Goal: Task Accomplishment & Management: Use online tool/utility

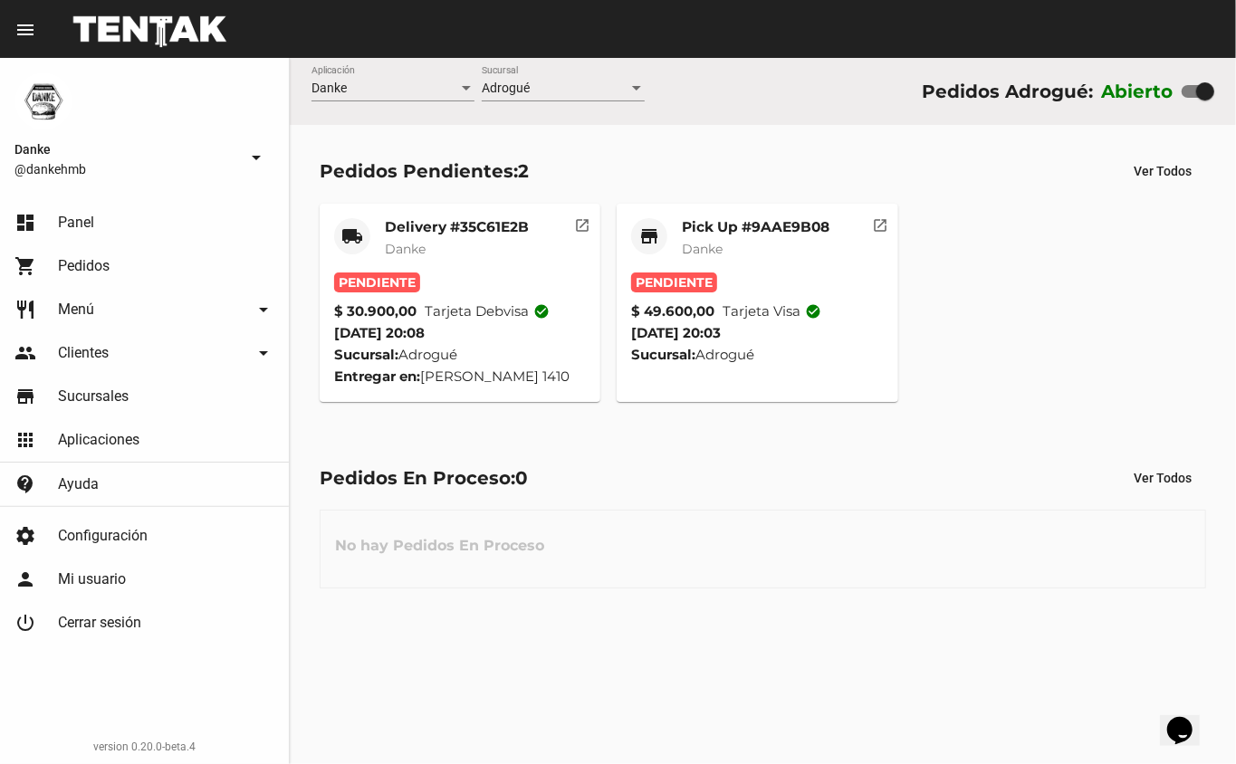
click at [750, 228] on mat-card-title "Pick Up #9AAE9B08" at bounding box center [756, 227] width 148 height 18
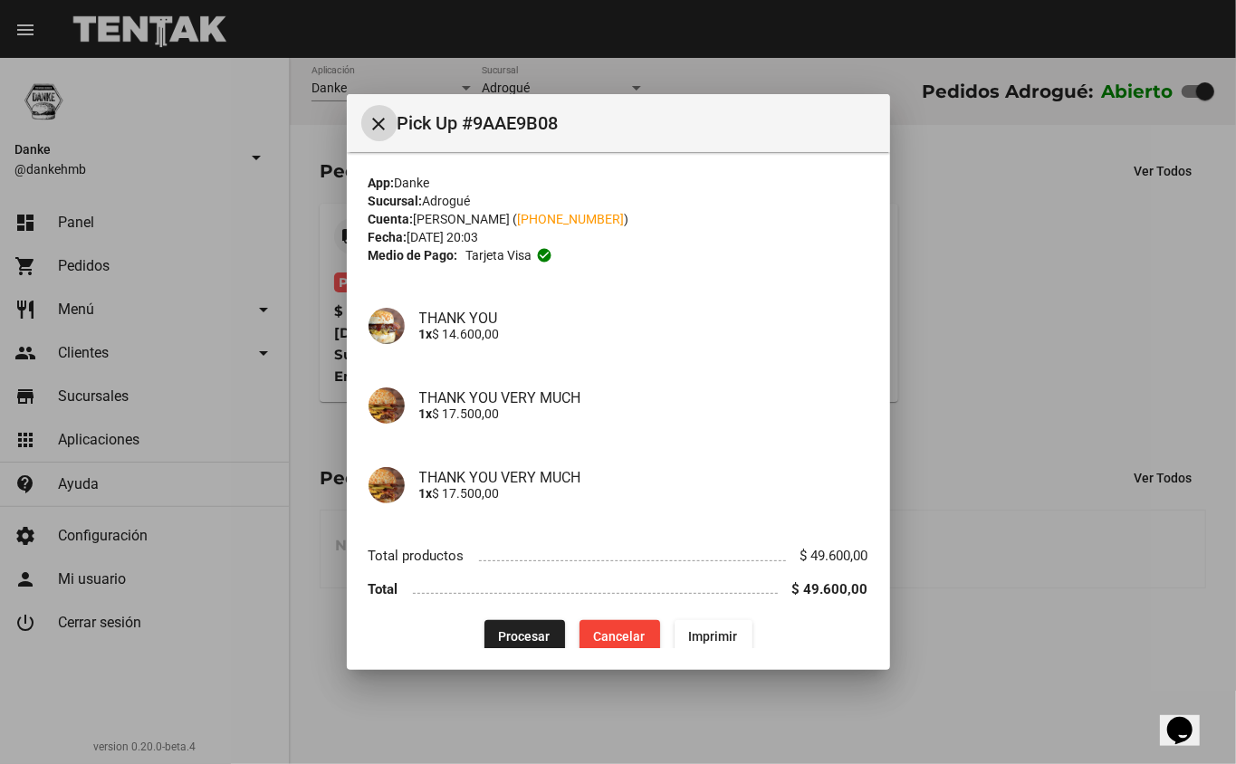
scroll to position [19, 0]
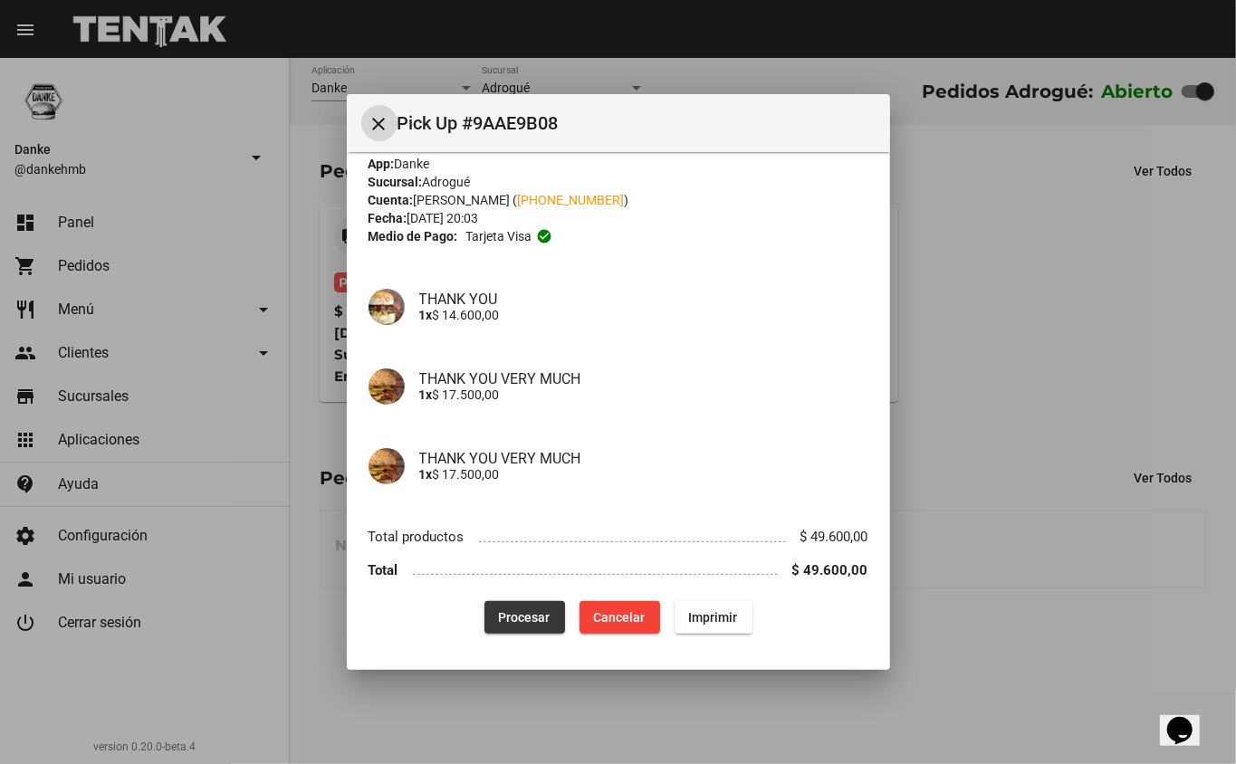
click at [505, 616] on span "Procesar" at bounding box center [525, 617] width 52 height 14
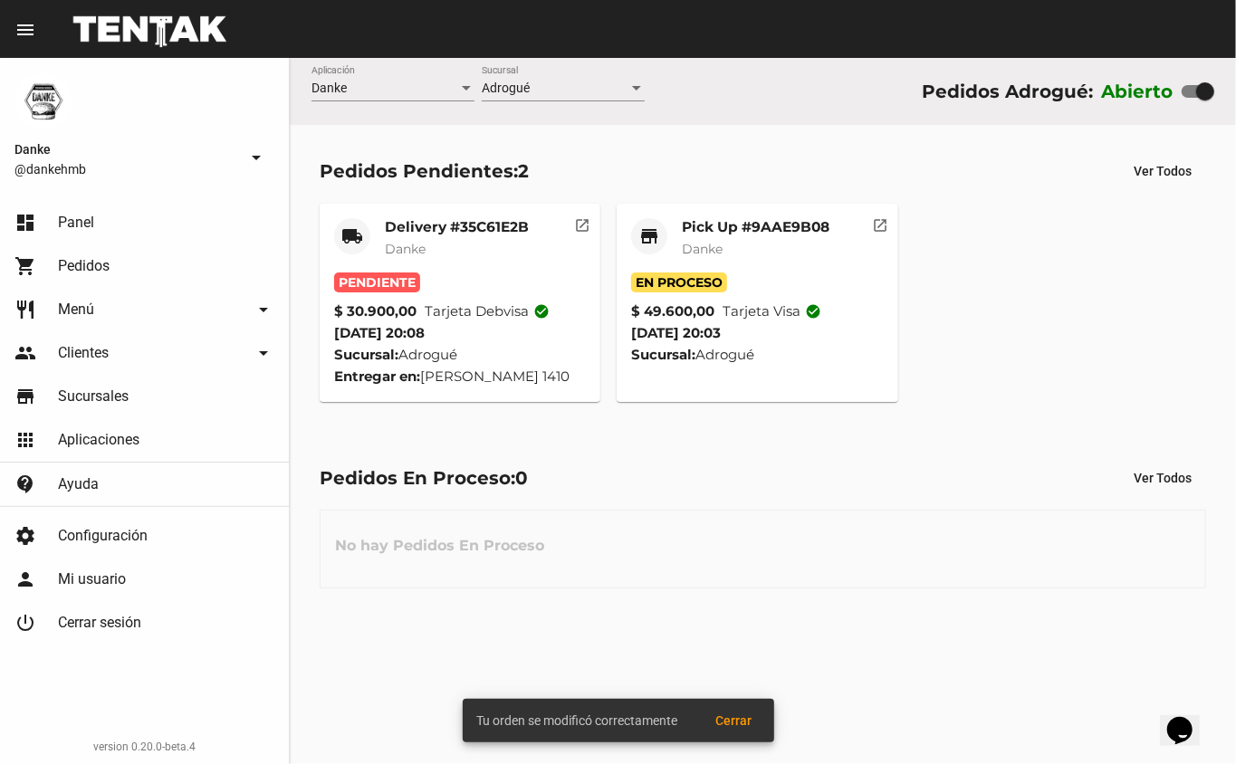
click at [713, 221] on mat-card-title "Pick Up #9AAE9B08" at bounding box center [756, 227] width 148 height 18
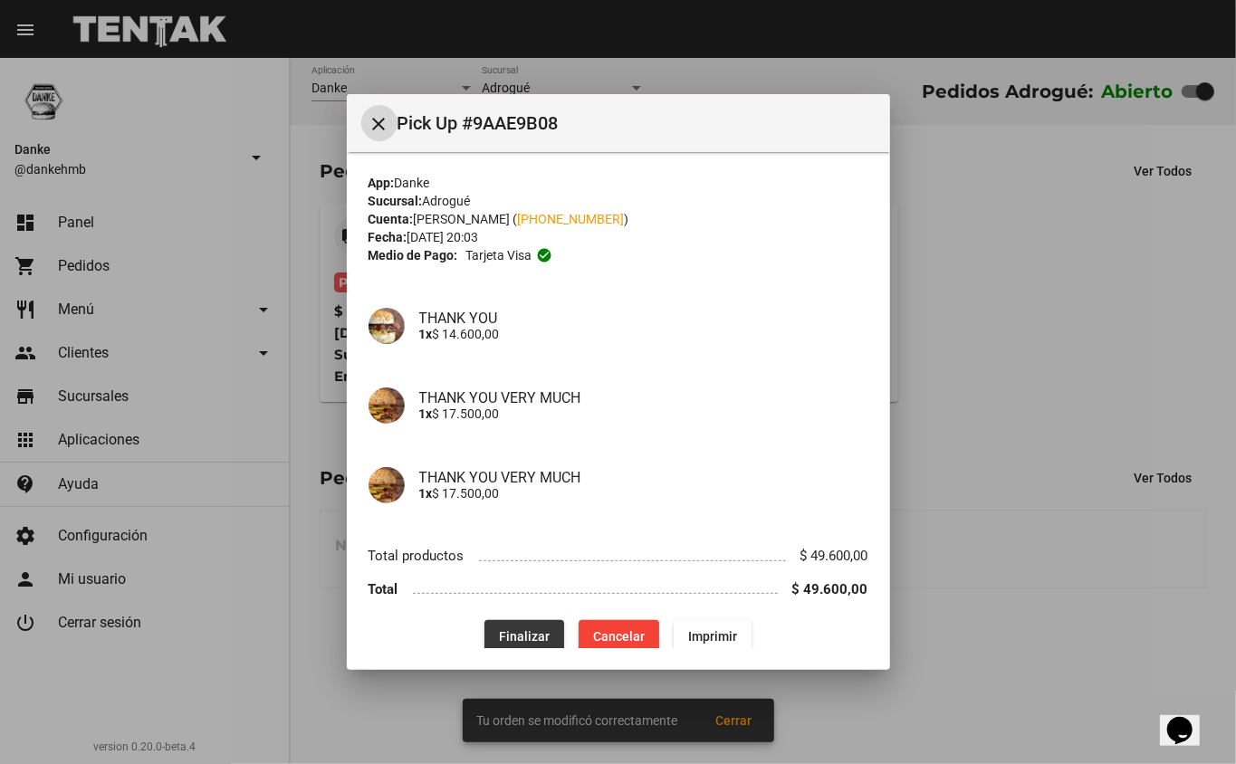
click at [511, 631] on span "Finalizar" at bounding box center [524, 636] width 51 height 14
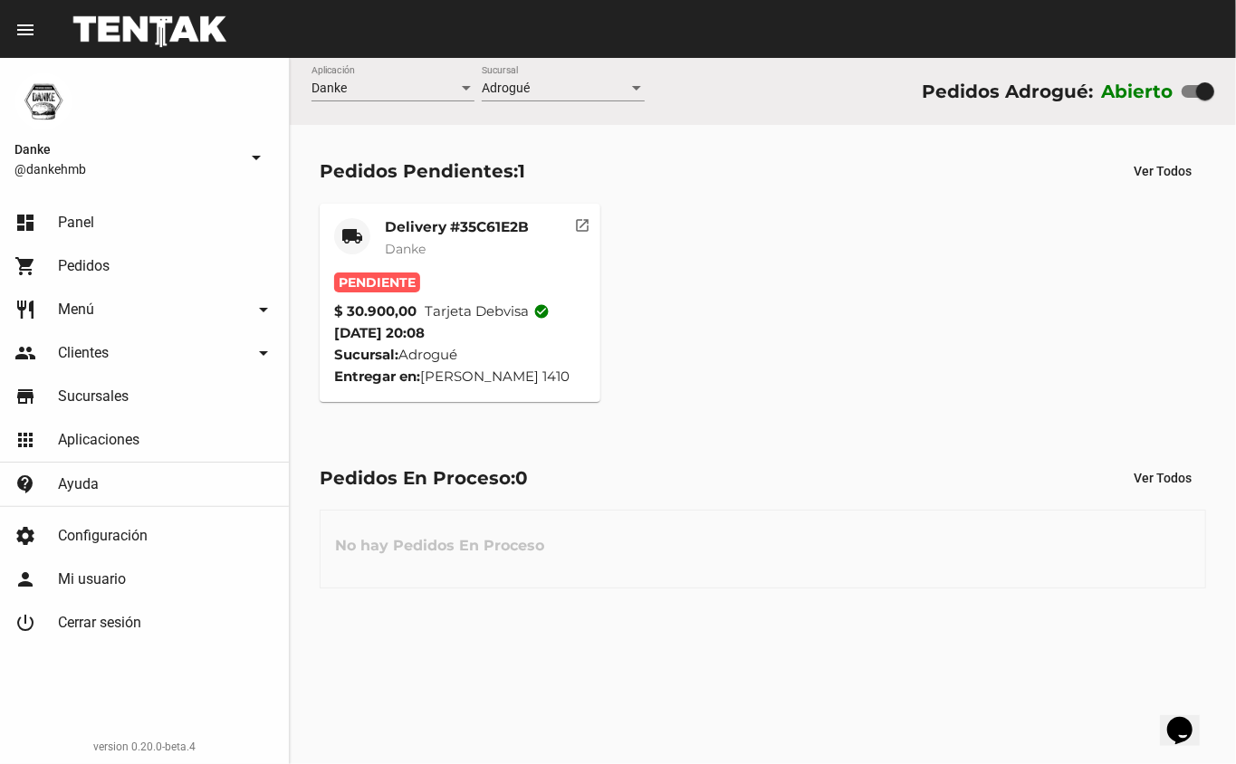
click at [474, 218] on mat-card-title "Delivery #35C61E2B" at bounding box center [457, 227] width 144 height 18
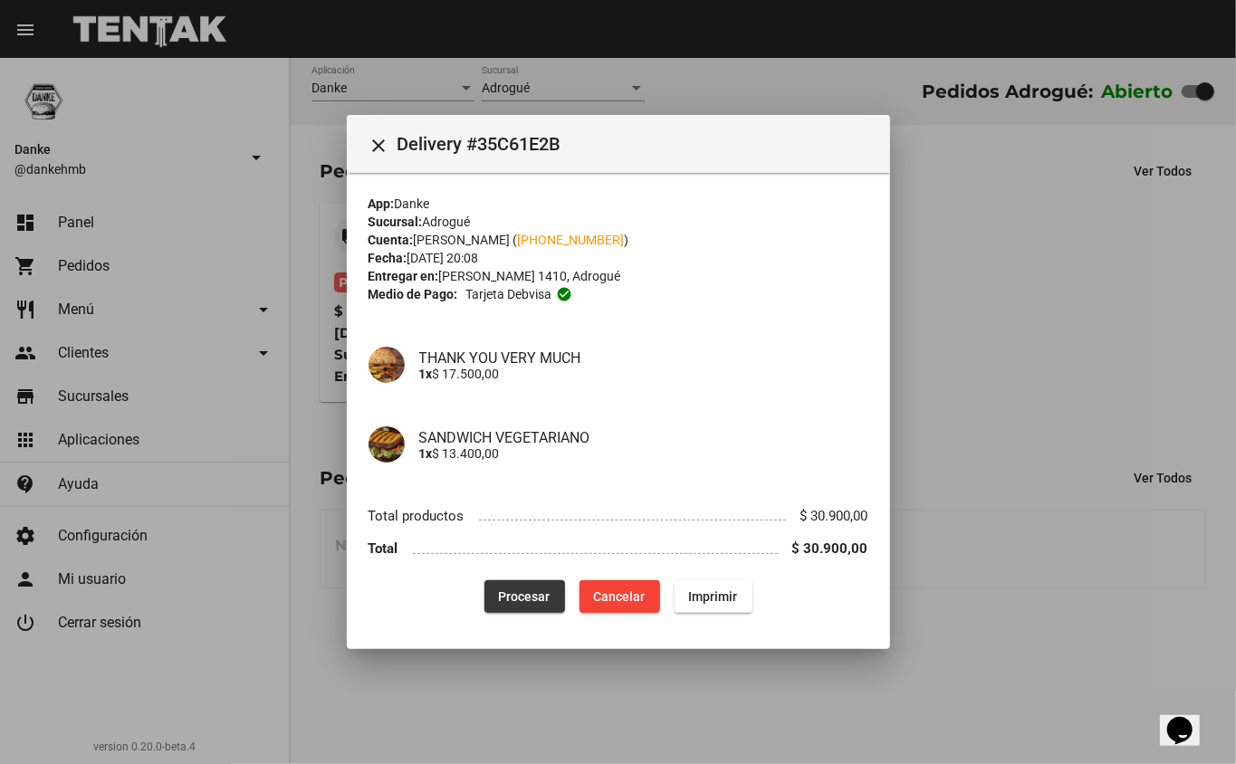
click at [555, 588] on button "Procesar" at bounding box center [524, 596] width 81 height 33
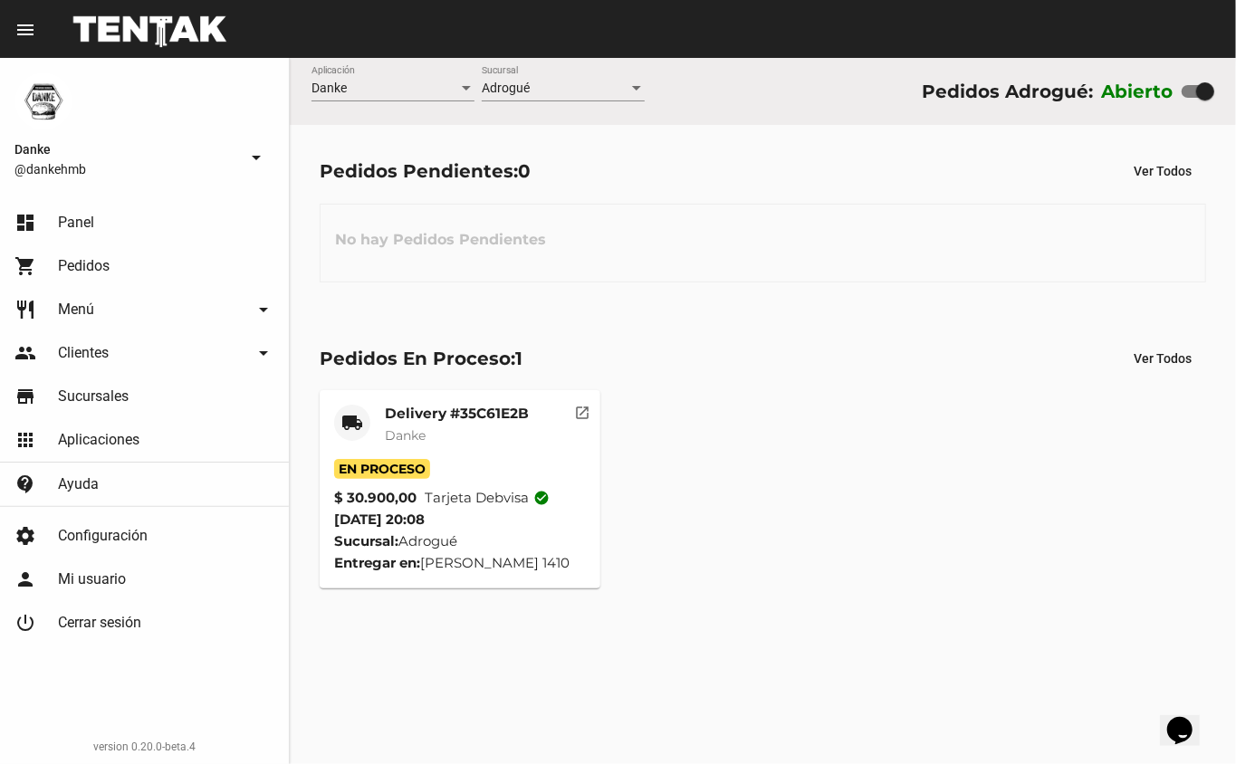
click at [454, 414] on mat-card-title "Delivery #35C61E2B" at bounding box center [457, 414] width 144 height 18
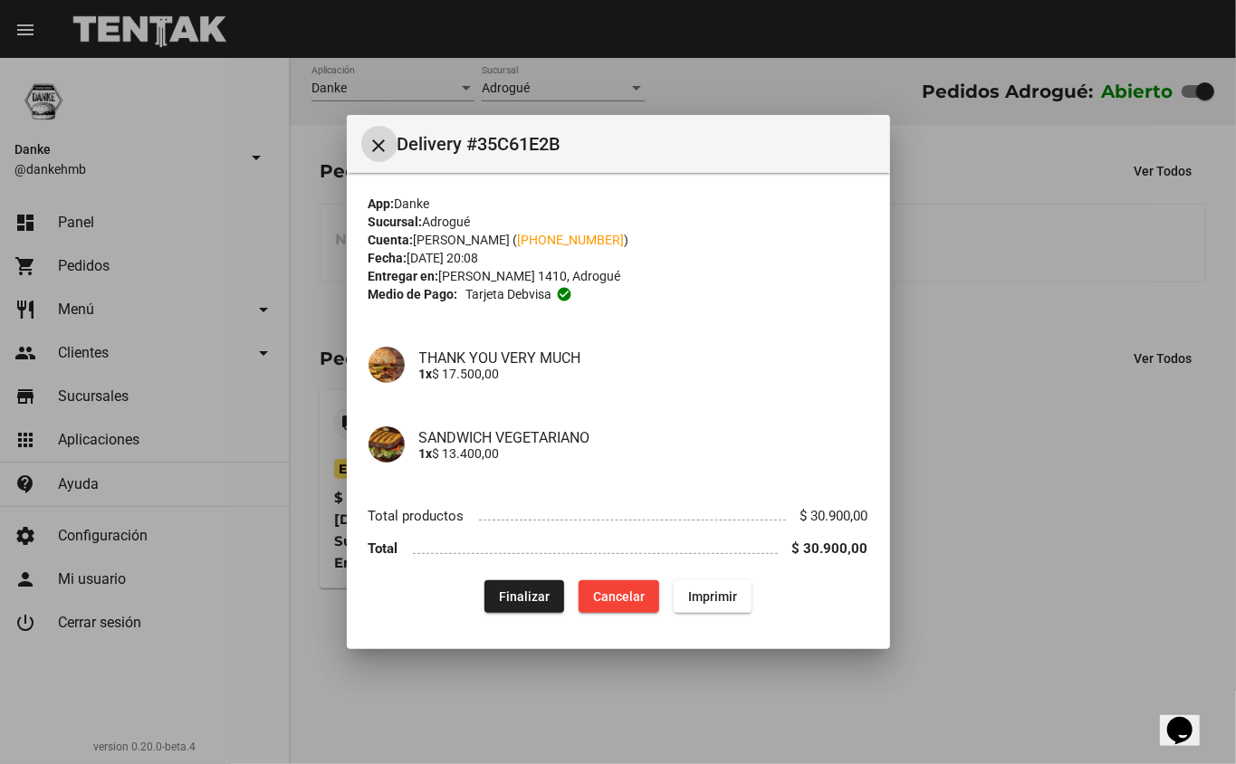
click at [534, 562] on li "Total $ 30.900,00" at bounding box center [618, 548] width 500 height 33
click at [534, 591] on span "Finalizar" at bounding box center [524, 596] width 51 height 14
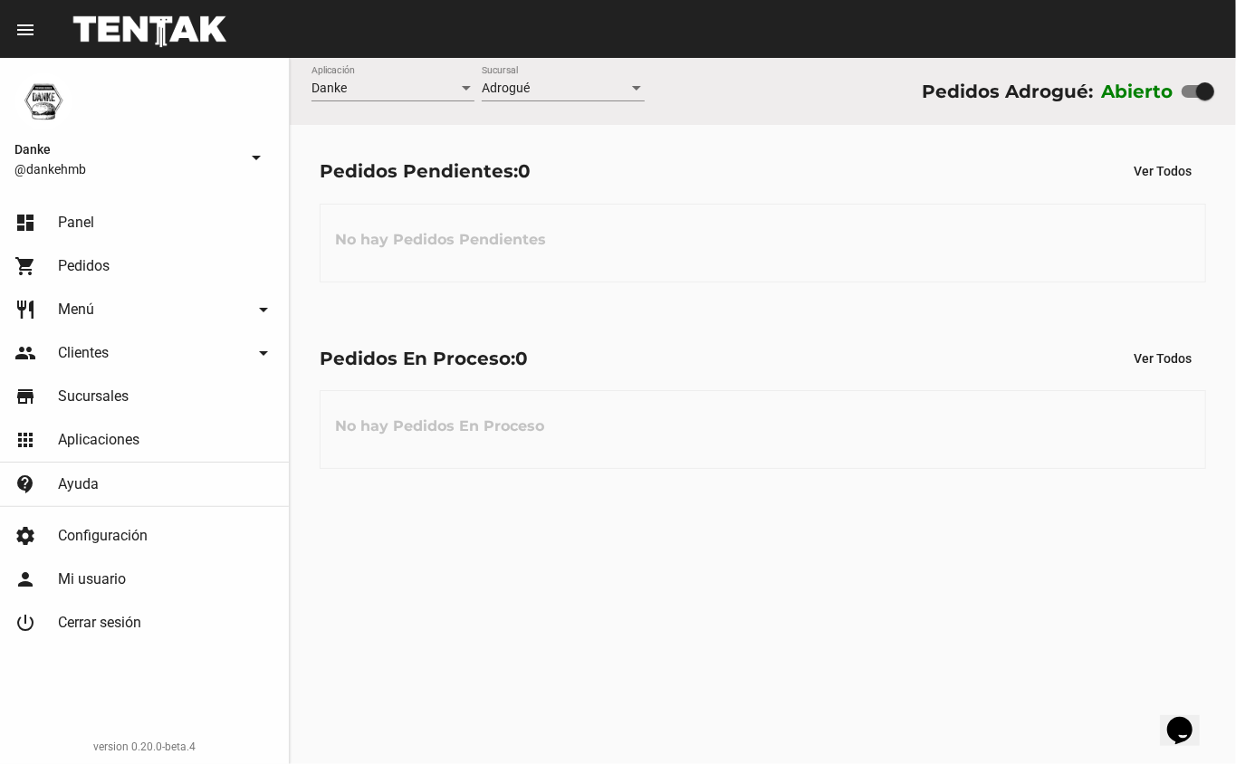
click at [654, 164] on div "Pedidos Pendientes: 0 Ver Todos" at bounding box center [763, 171] width 886 height 33
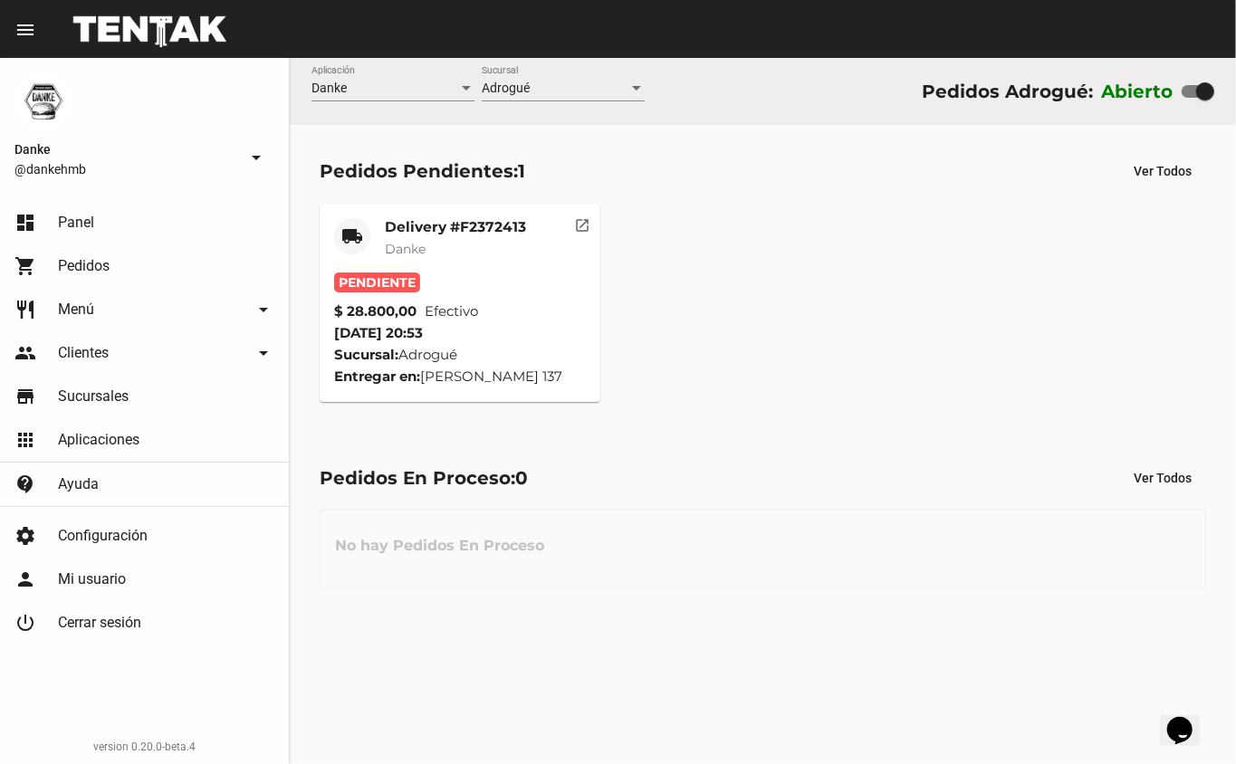
click at [454, 244] on mat-card-subtitle "Danke" at bounding box center [455, 249] width 141 height 18
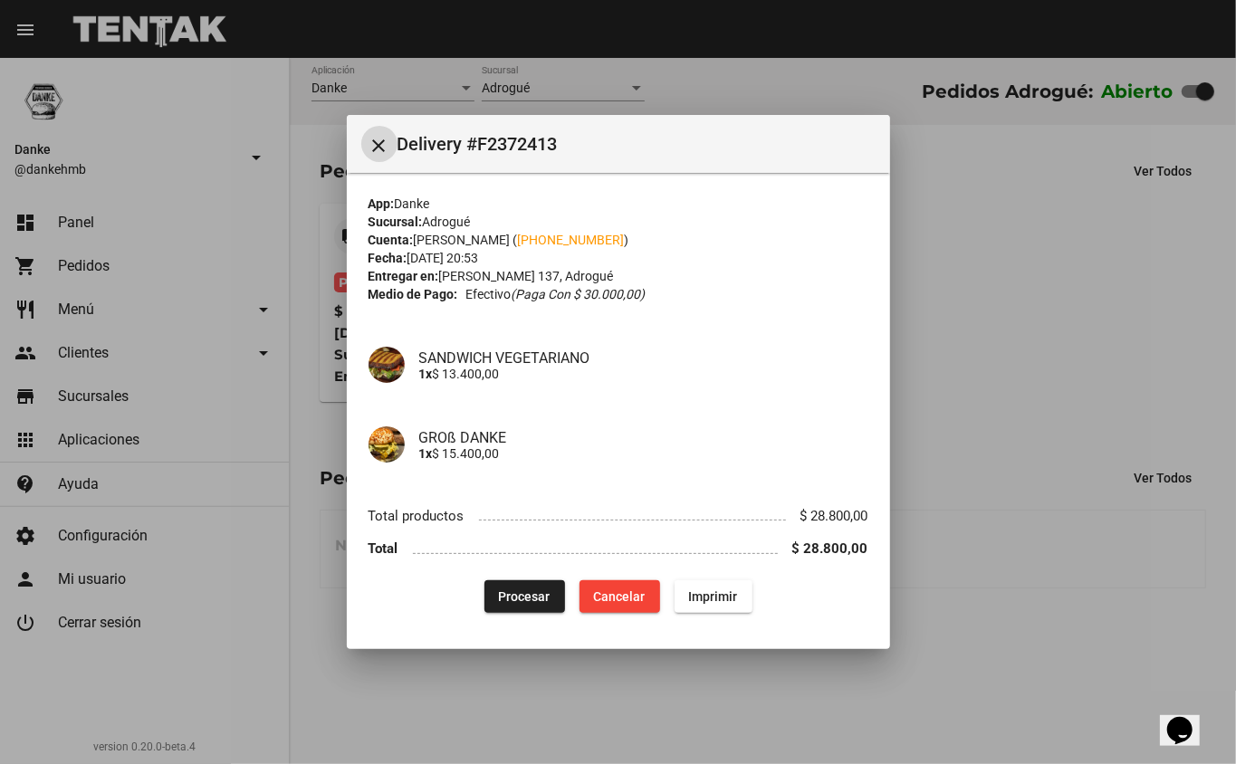
click at [497, 581] on button "Procesar" at bounding box center [524, 596] width 81 height 33
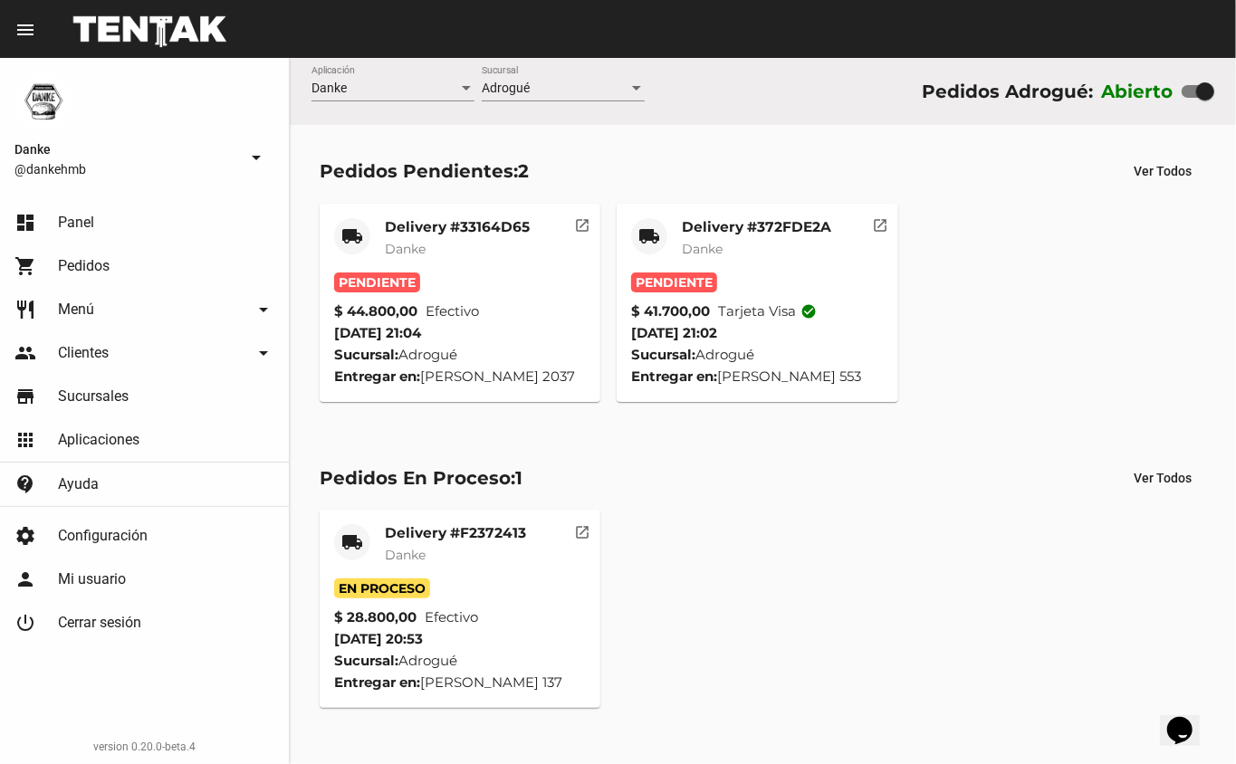
click at [730, 229] on mat-card-title "Delivery #372FDE2A" at bounding box center [756, 227] width 149 height 18
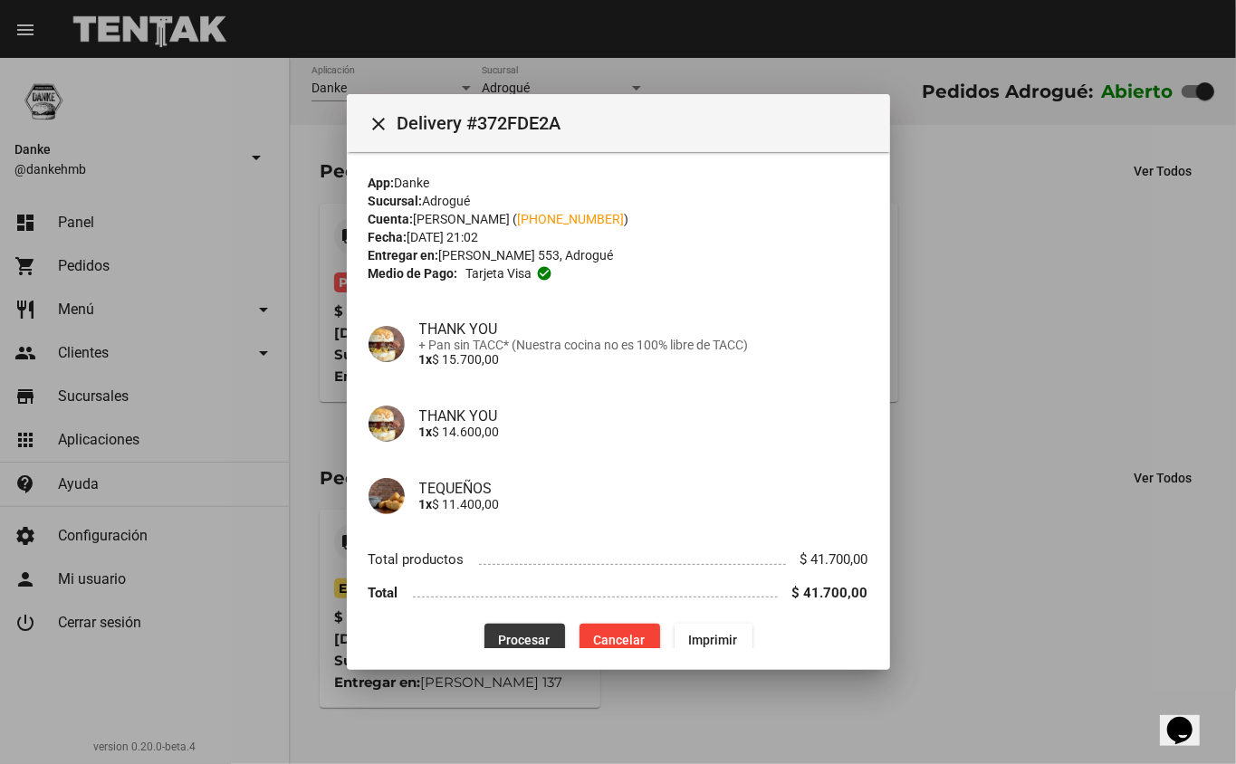
click at [529, 633] on span "Procesar" at bounding box center [525, 640] width 52 height 14
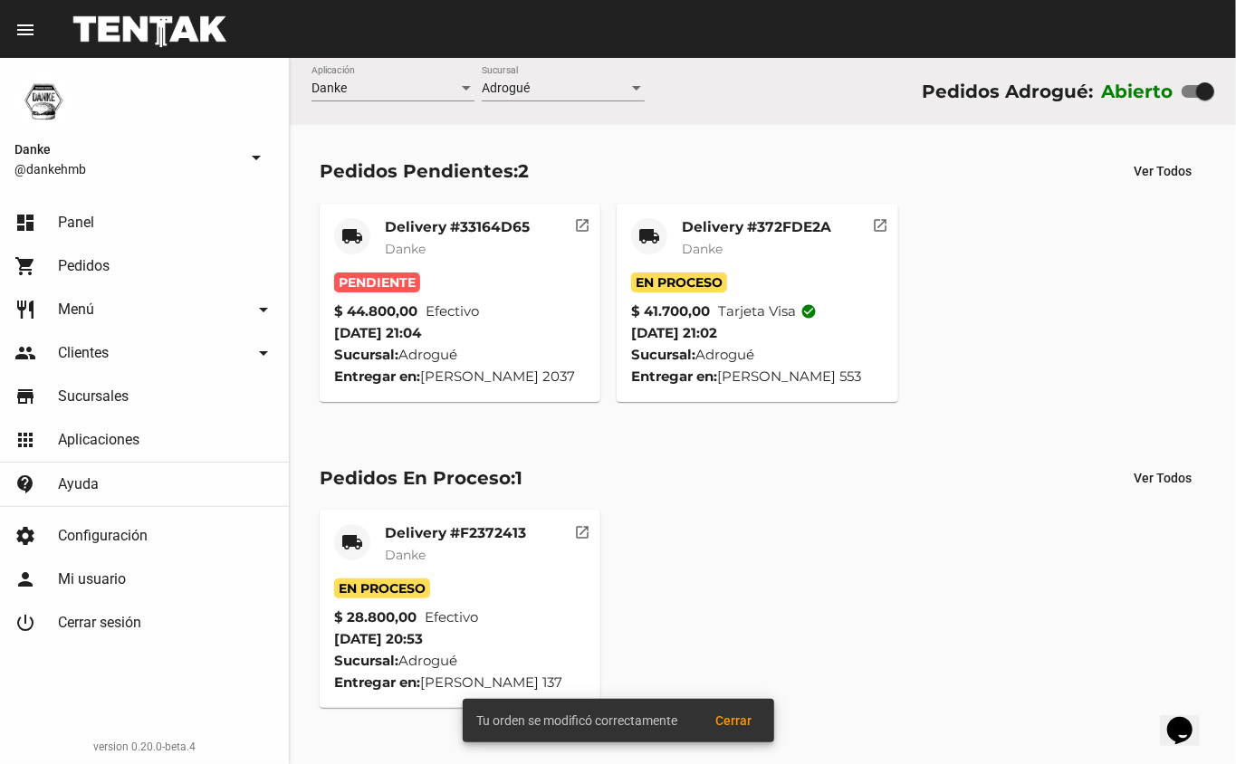
click at [456, 233] on mat-card-title "Delivery #33164D65" at bounding box center [457, 227] width 145 height 18
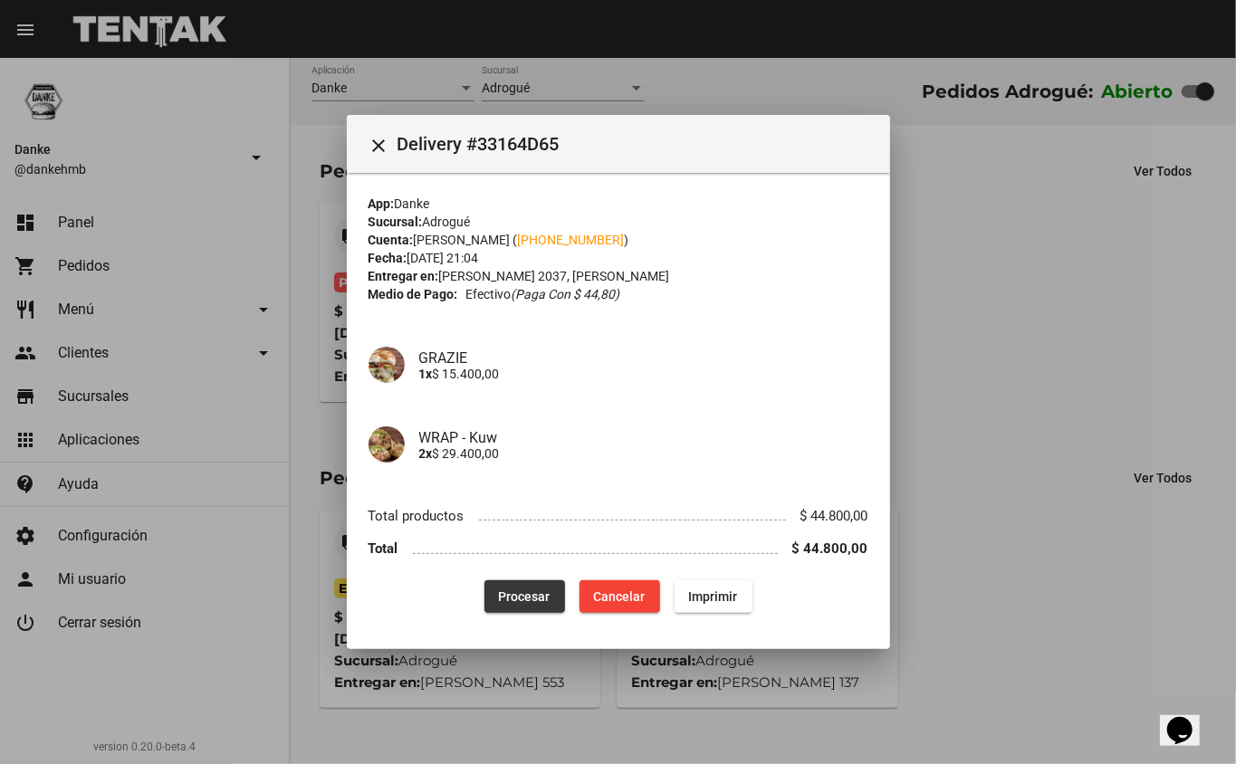
click at [534, 594] on span "Procesar" at bounding box center [525, 596] width 52 height 14
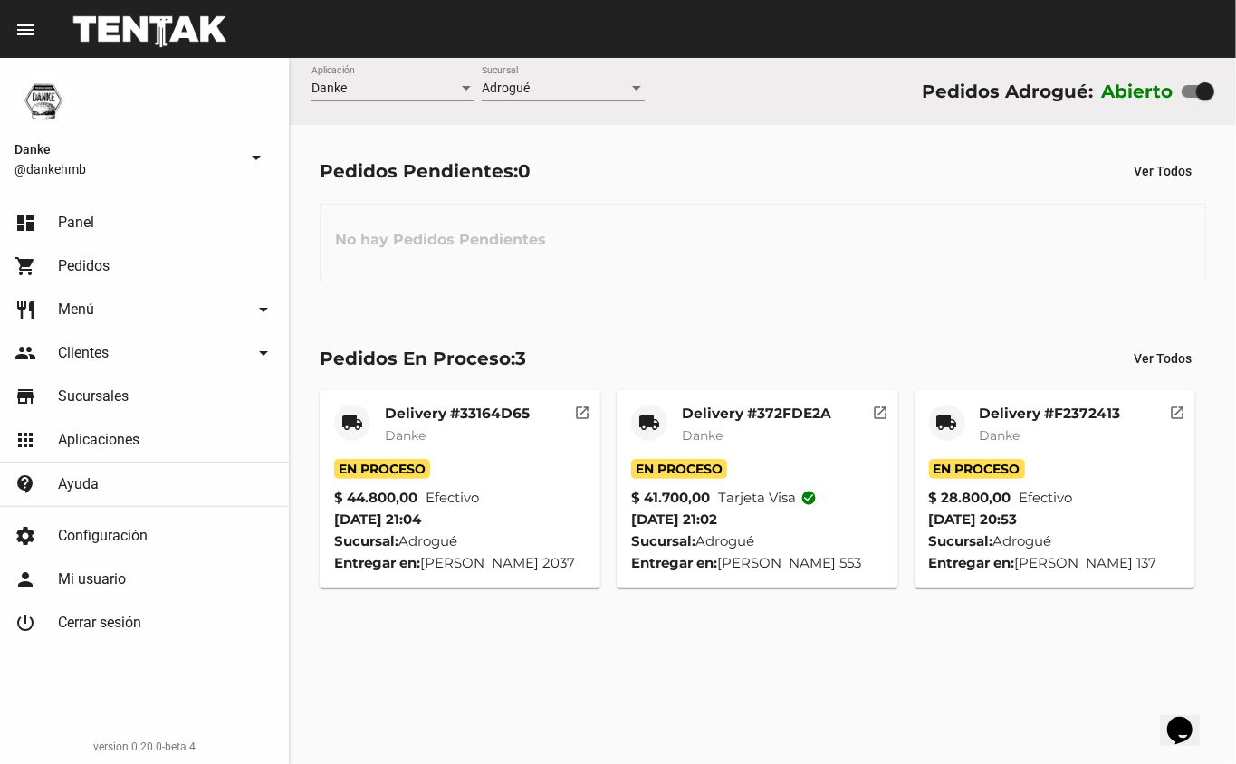
click at [1016, 410] on mat-card-title "Delivery #F2372413" at bounding box center [1049, 414] width 141 height 18
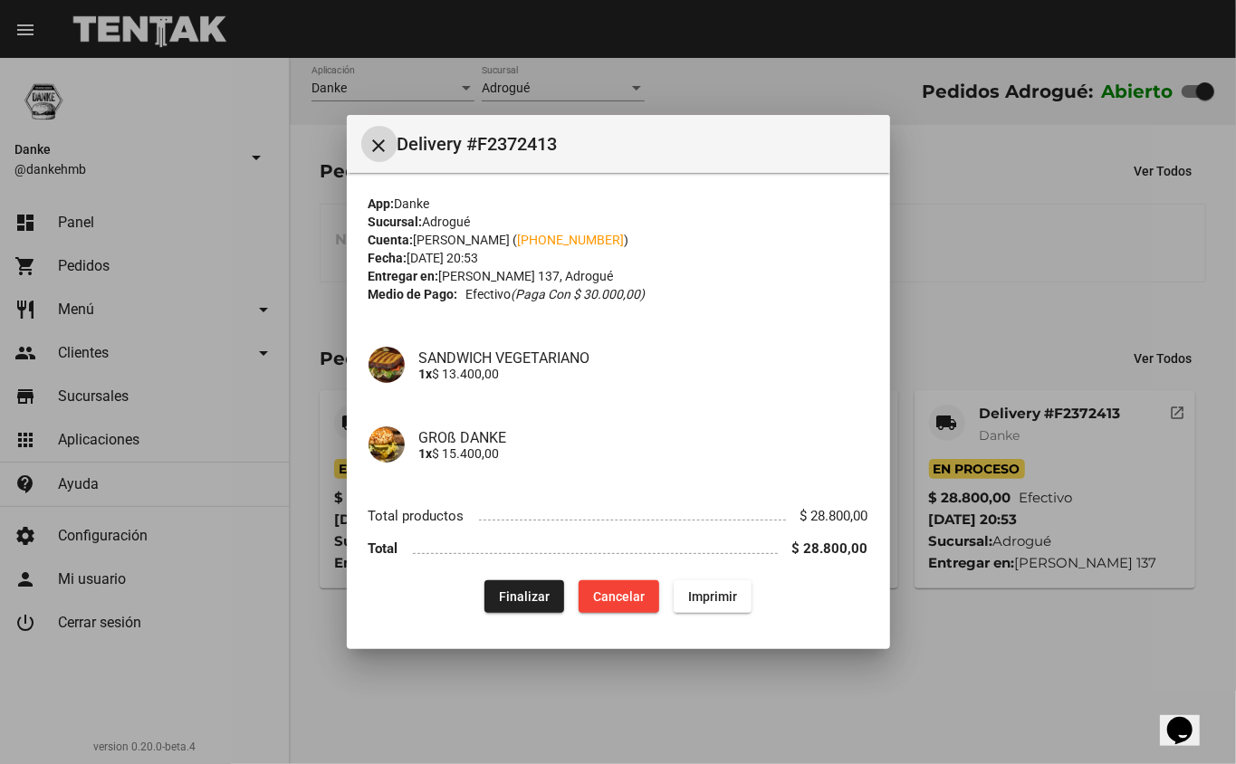
click at [1088, 229] on div at bounding box center [618, 382] width 1236 height 764
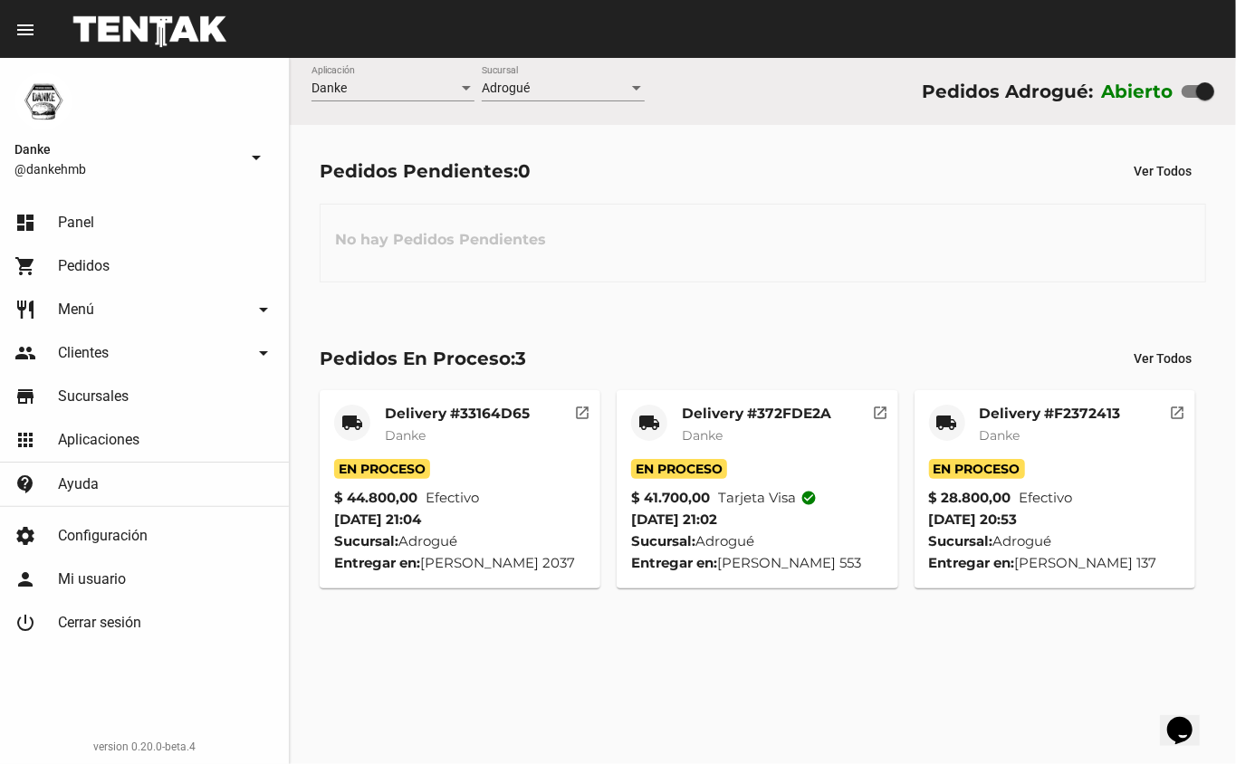
click at [490, 425] on div "Delivery #33164D65 Danke" at bounding box center [457, 432] width 145 height 54
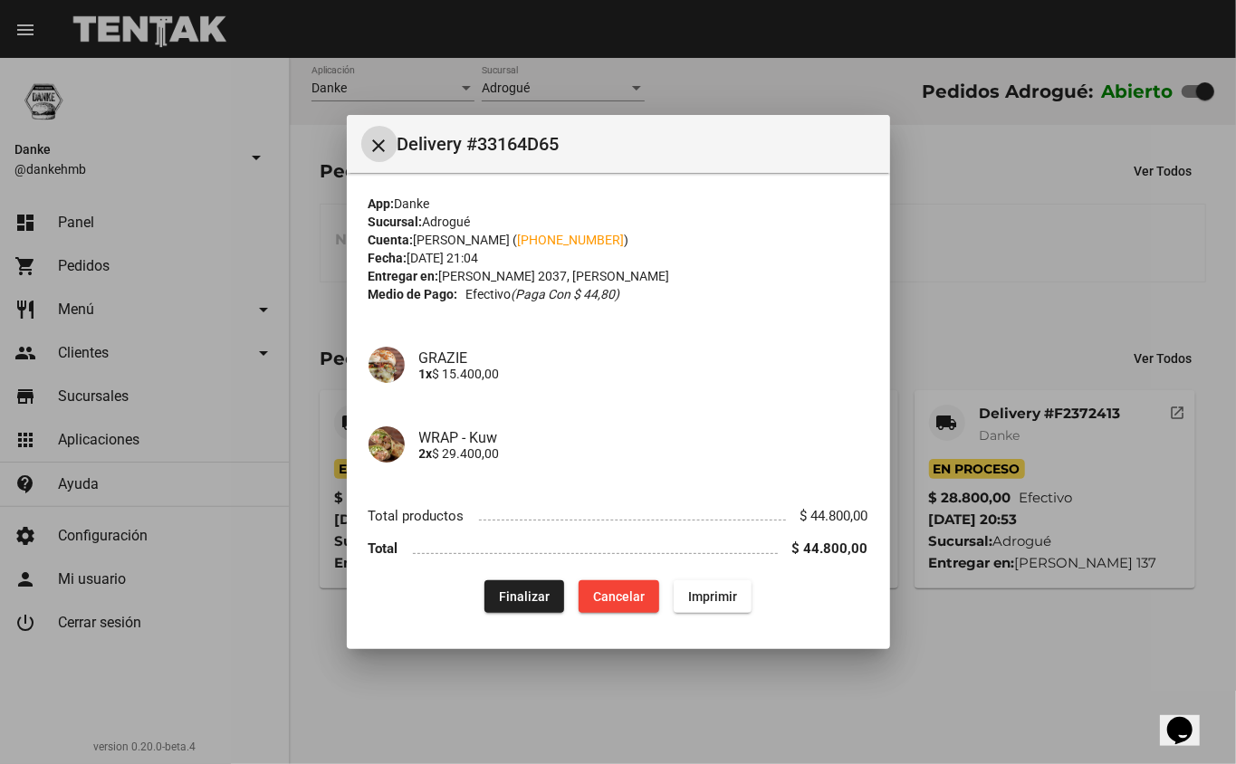
click at [952, 201] on div at bounding box center [618, 382] width 1236 height 764
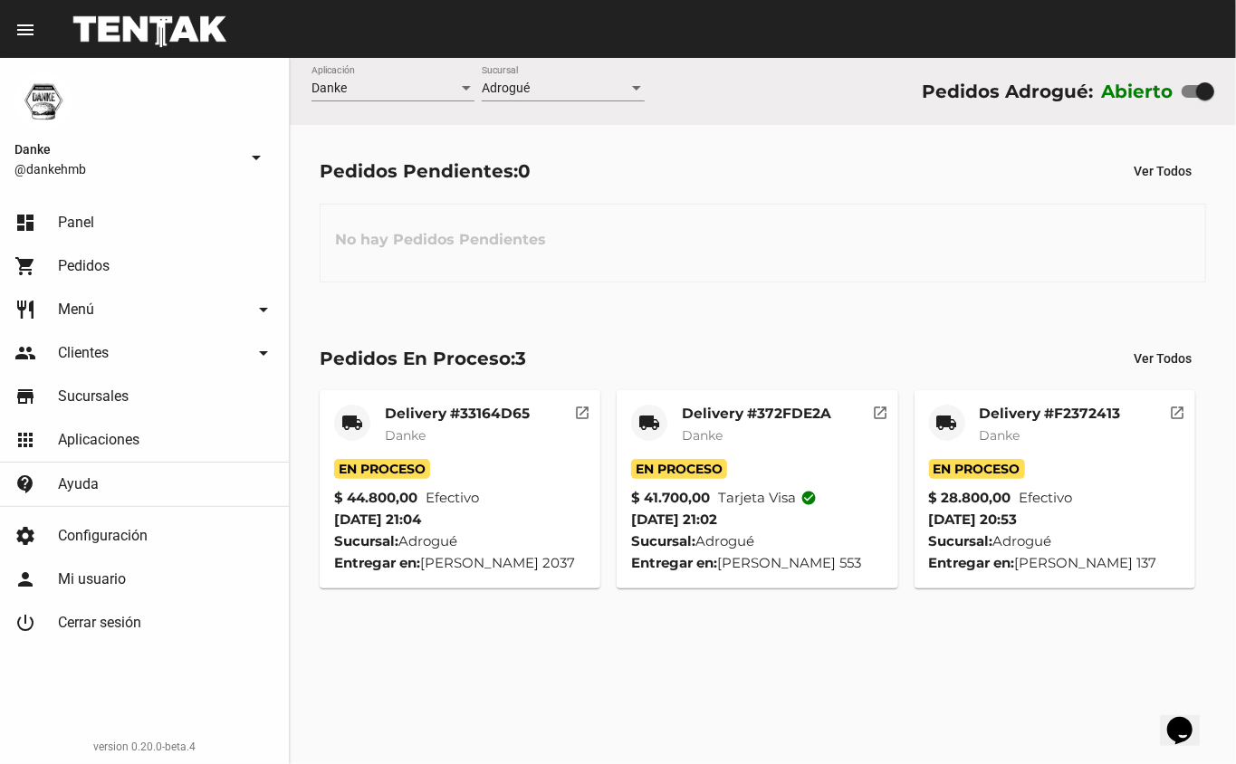
click at [779, 427] on mat-card-subtitle "Danke" at bounding box center [756, 435] width 149 height 18
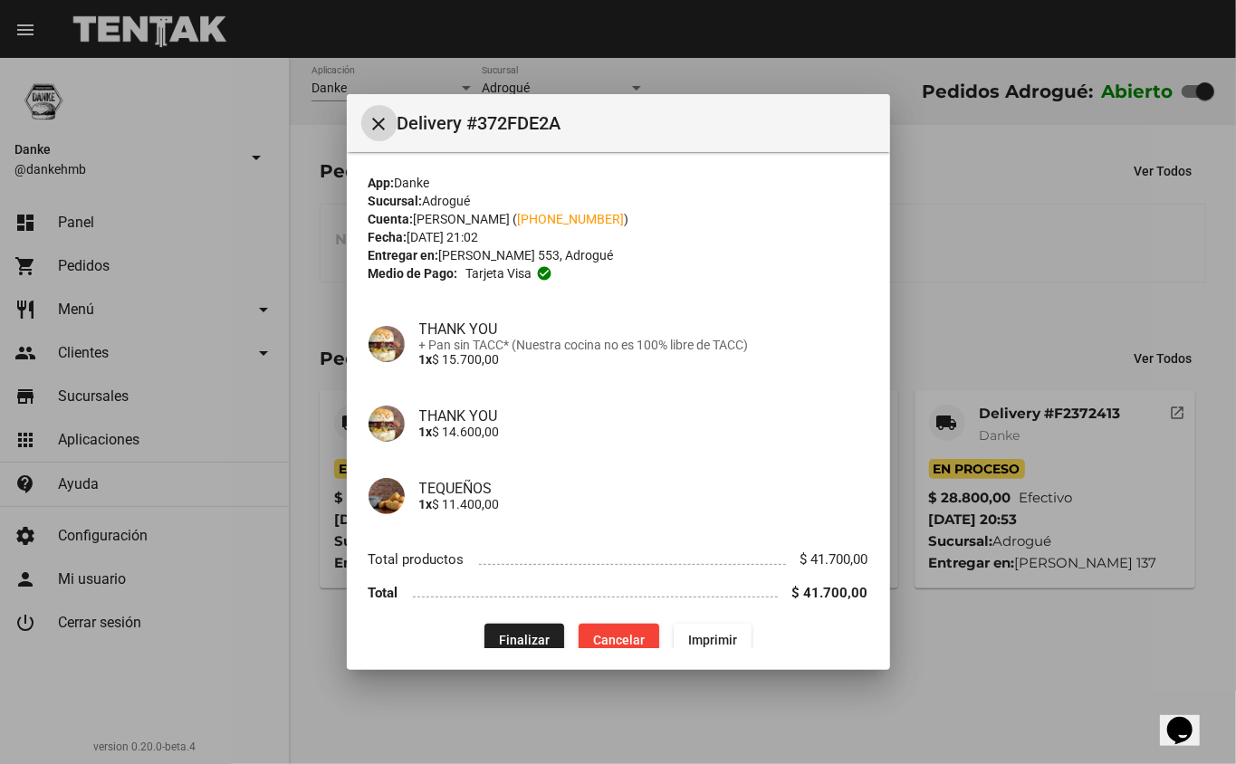
click at [956, 288] on div at bounding box center [618, 382] width 1236 height 764
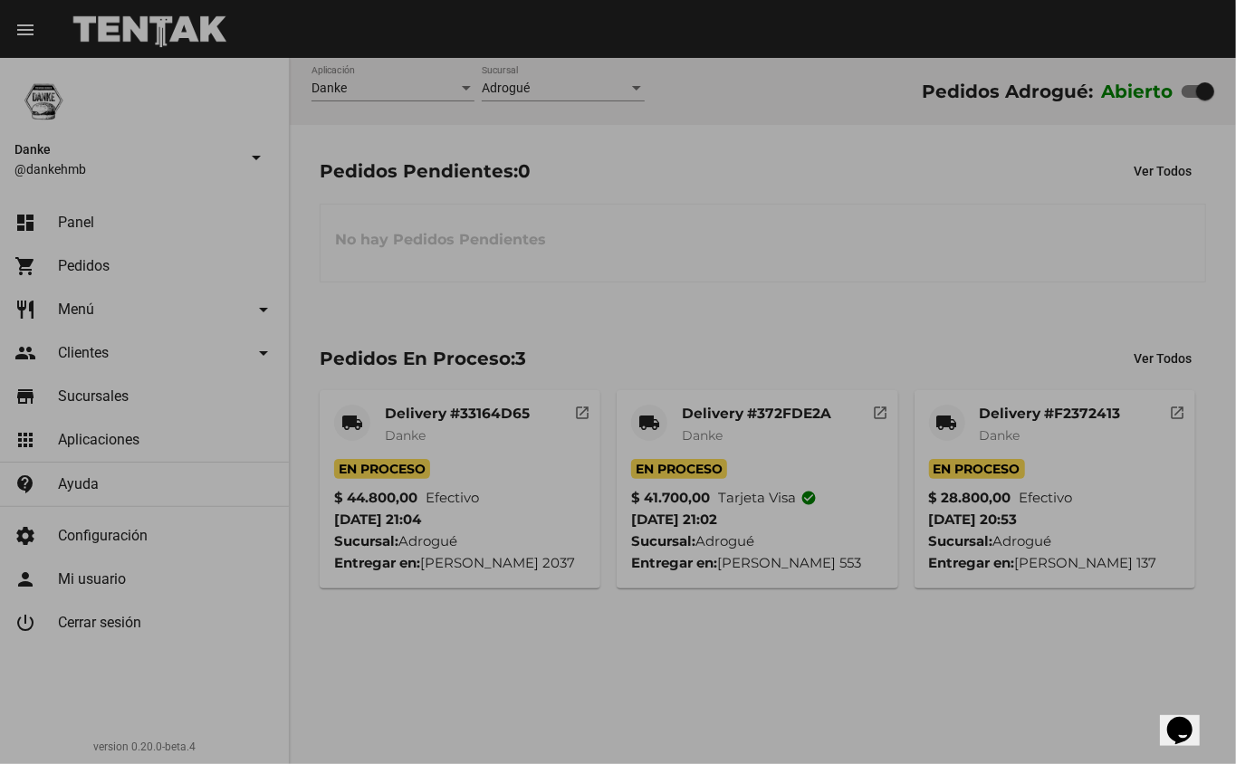
click at [956, 288] on div "Pedidos Pendientes: 0 Ver Todos No hay Pedidos Pendientes" at bounding box center [763, 218] width 946 height 186
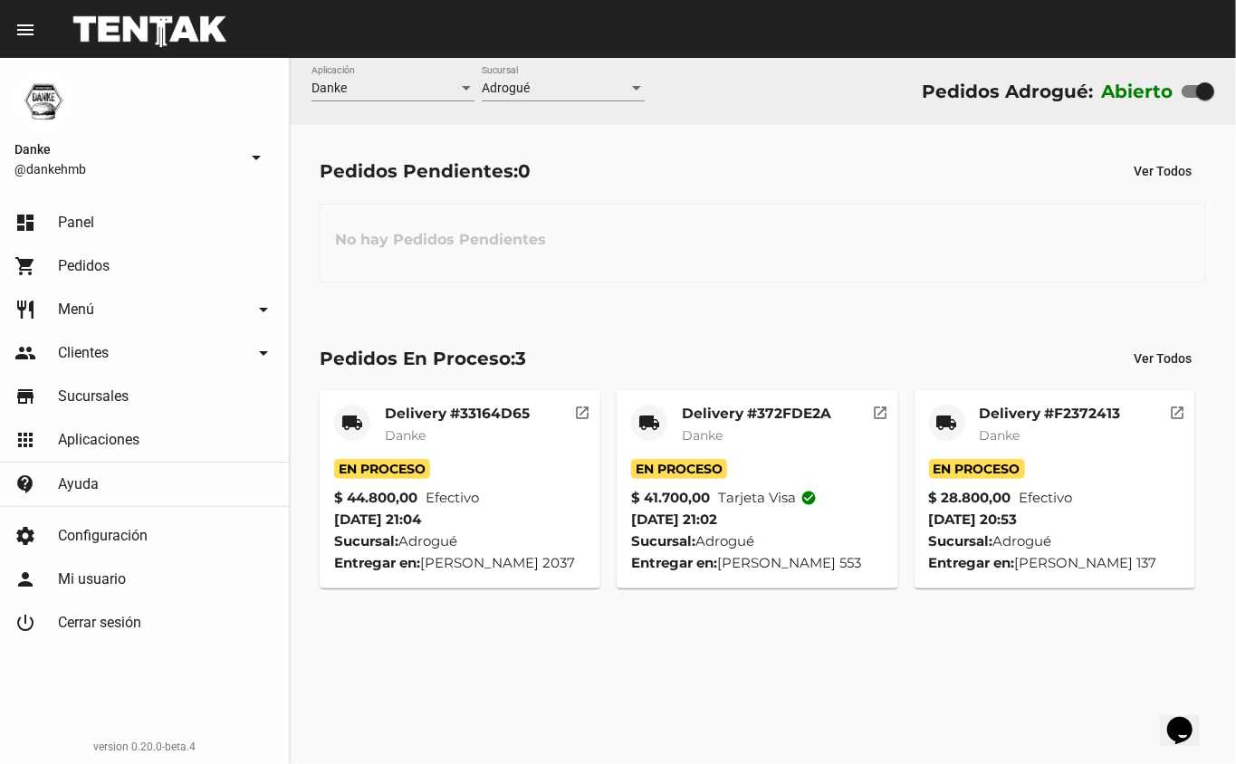
click at [750, 420] on mat-card-title "Delivery #372FDE2A" at bounding box center [756, 414] width 149 height 18
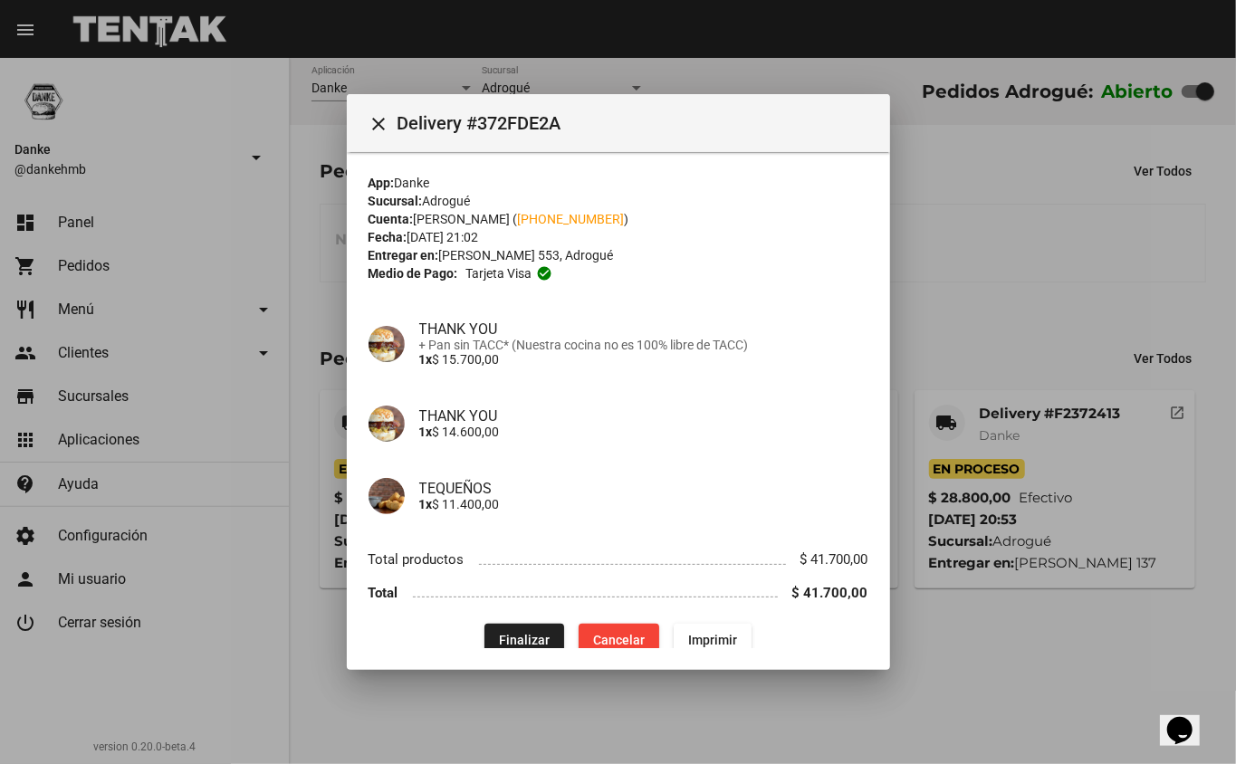
click at [961, 304] on div at bounding box center [618, 382] width 1236 height 764
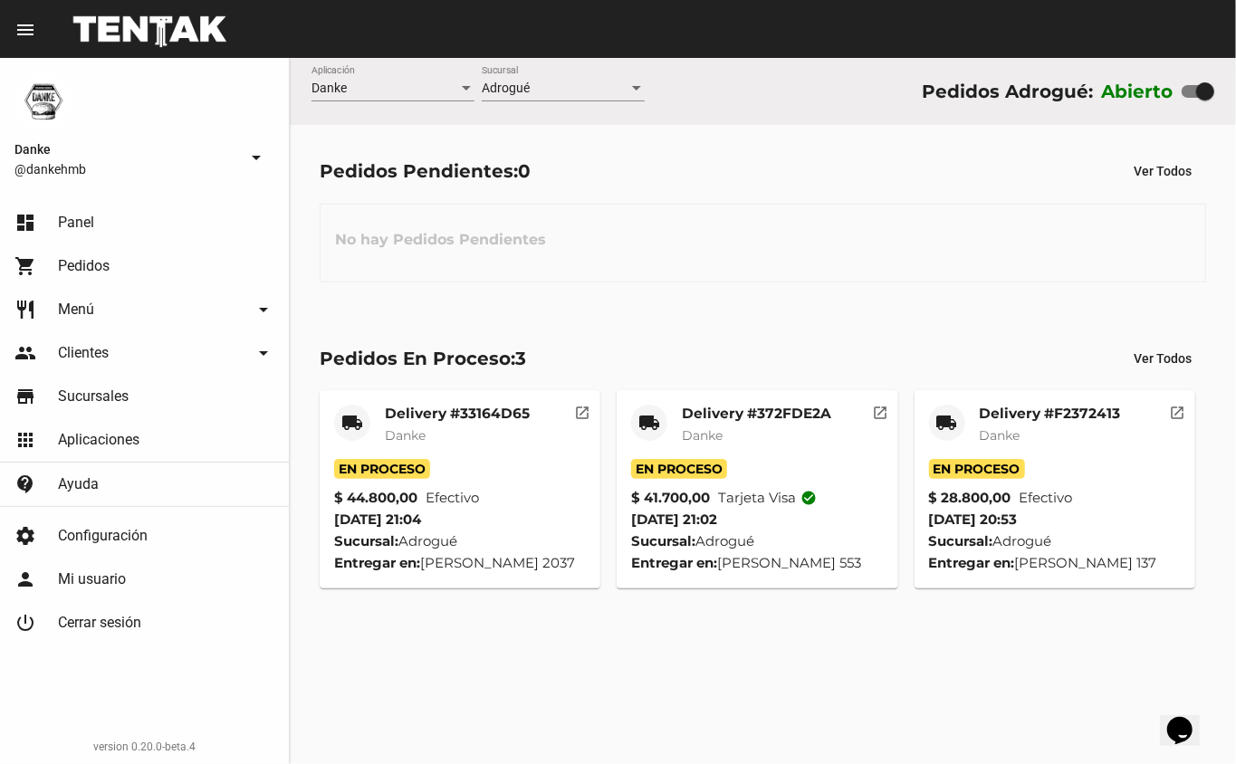
click at [1012, 406] on mat-card-title "Delivery #F2372413" at bounding box center [1049, 414] width 141 height 18
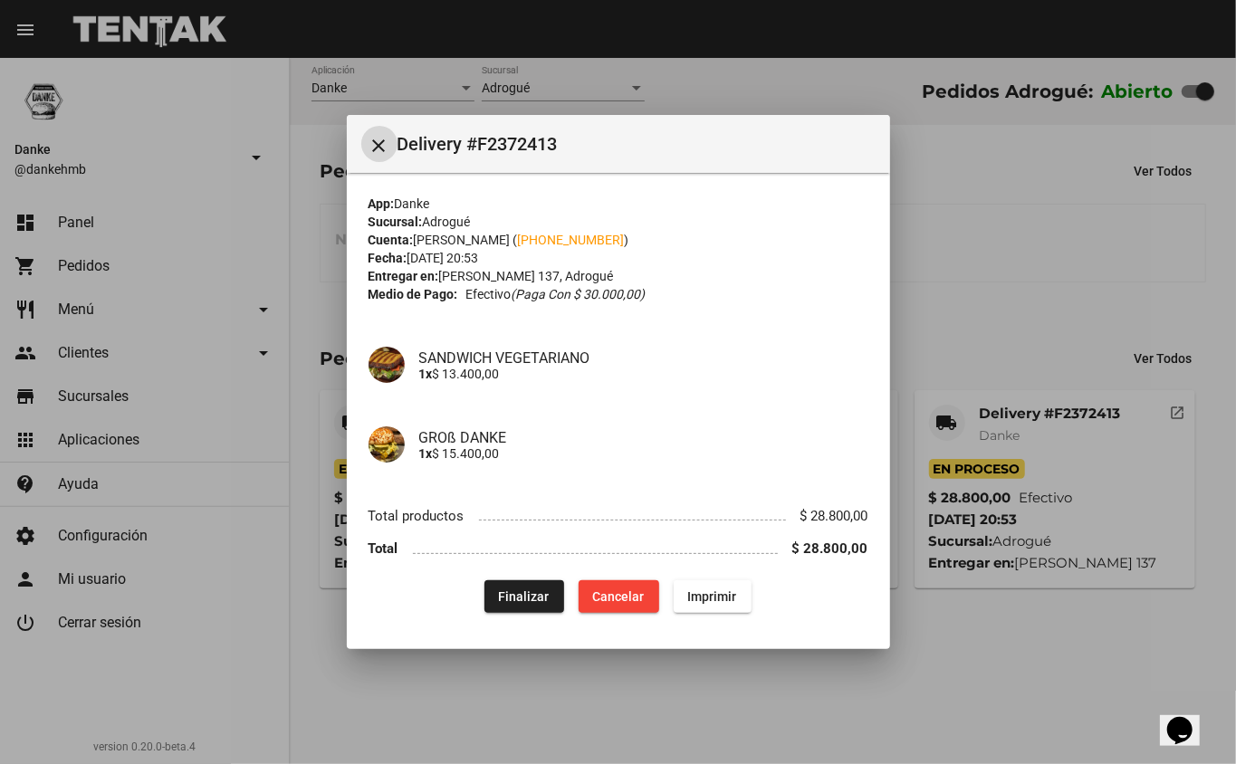
click at [979, 364] on div at bounding box center [618, 382] width 1236 height 764
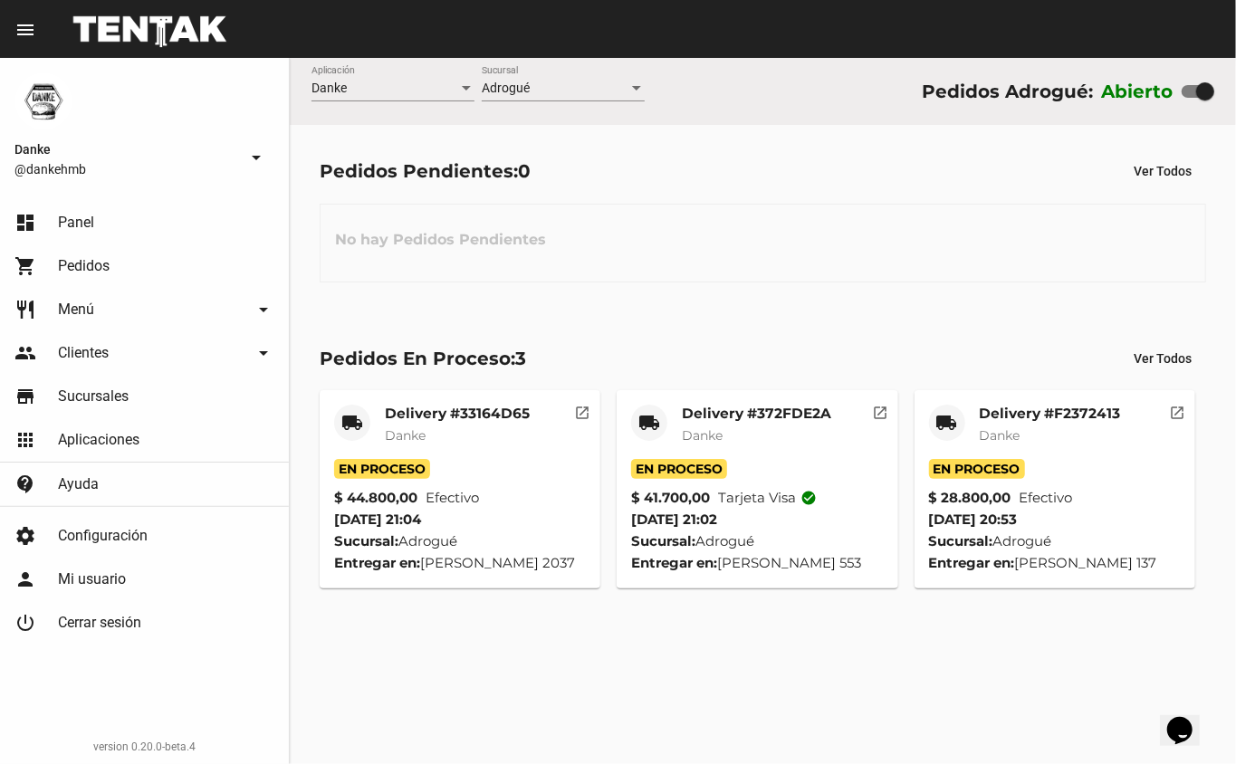
click at [478, 406] on mat-card-title "Delivery #33164D65" at bounding box center [457, 414] width 145 height 18
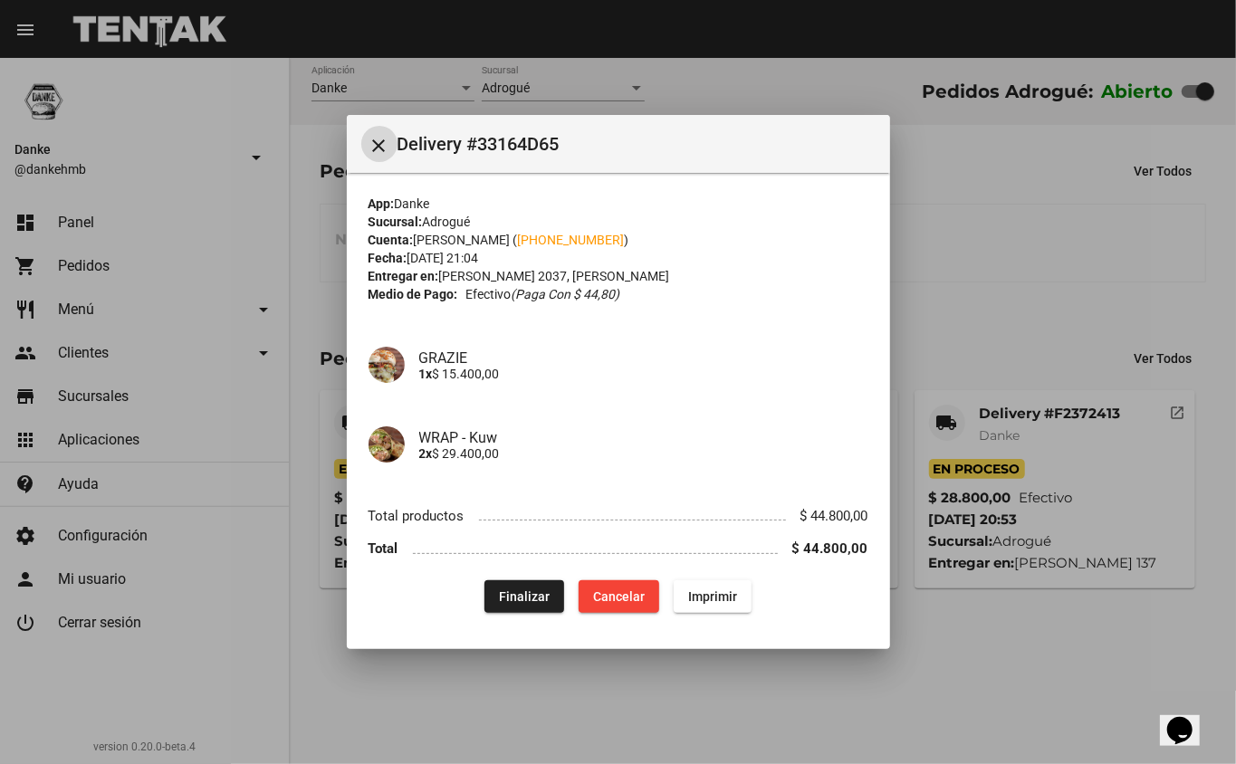
click at [1008, 287] on div at bounding box center [618, 382] width 1236 height 764
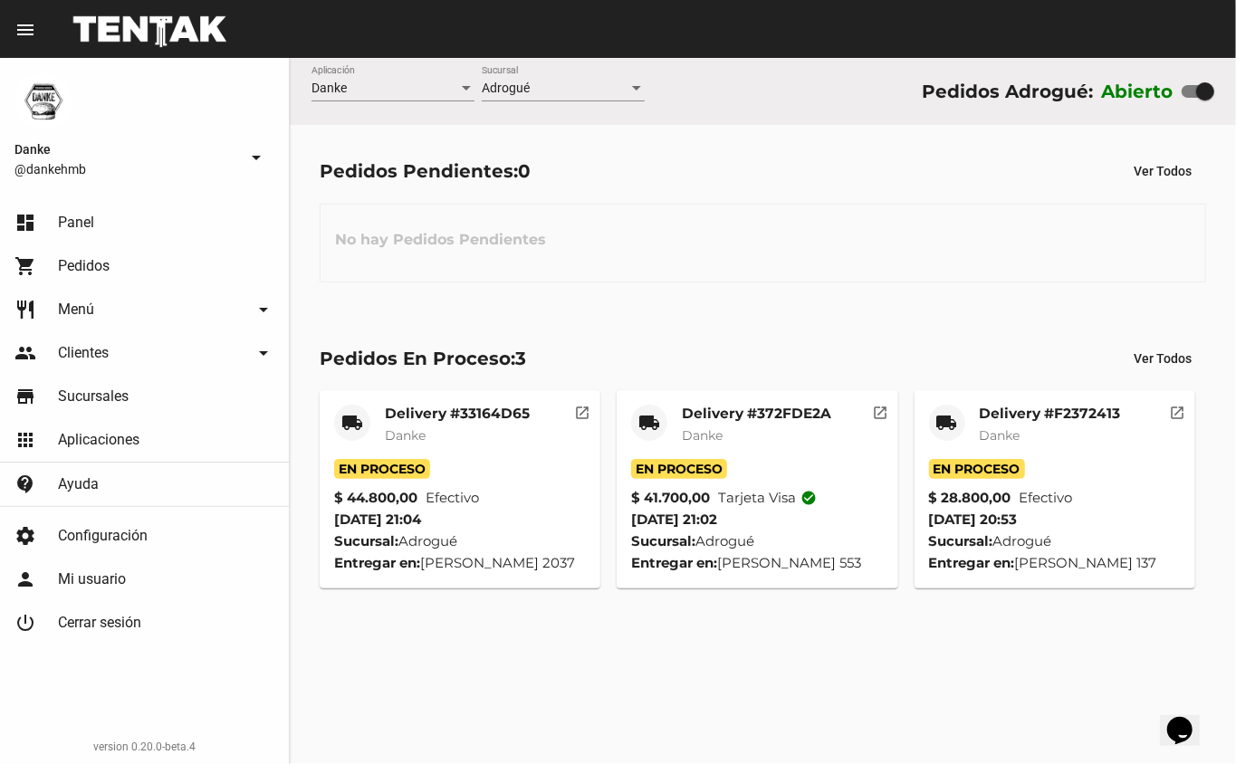
click at [711, 410] on mat-card-title "Delivery #372FDE2A" at bounding box center [756, 414] width 149 height 18
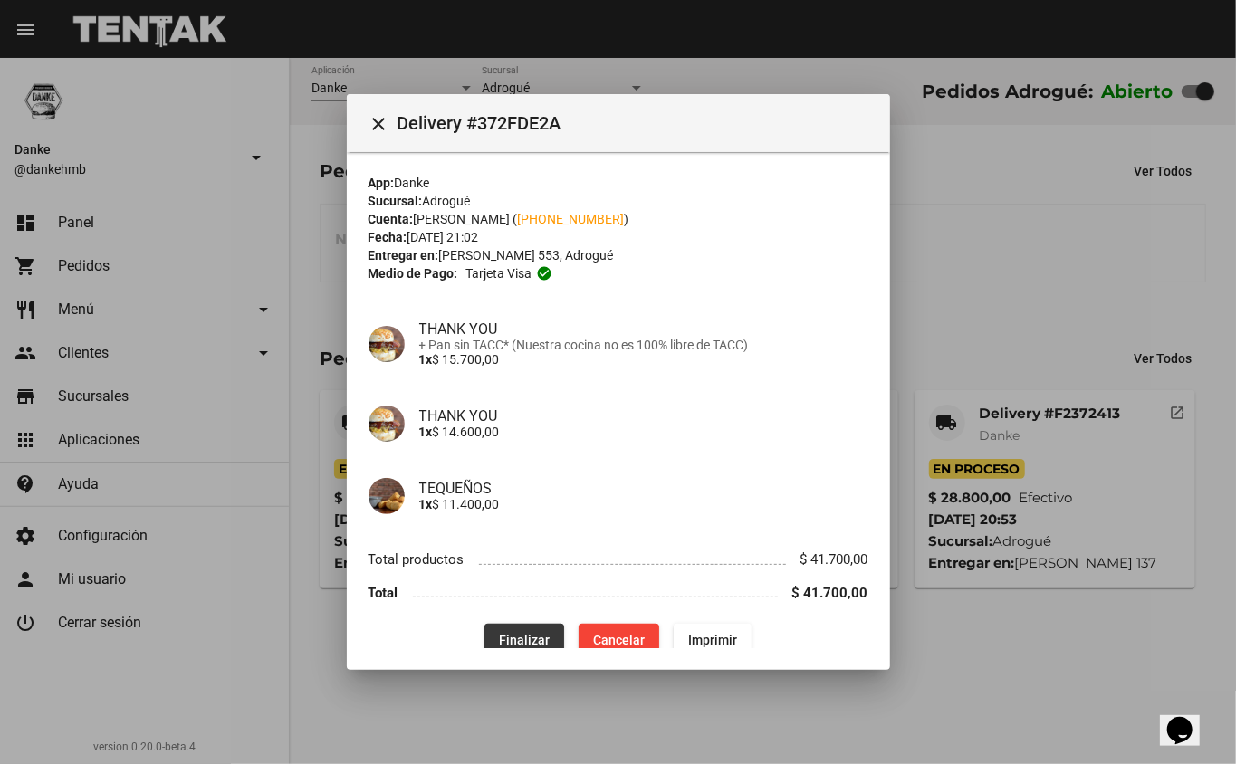
click at [536, 635] on span "Finalizar" at bounding box center [524, 640] width 51 height 14
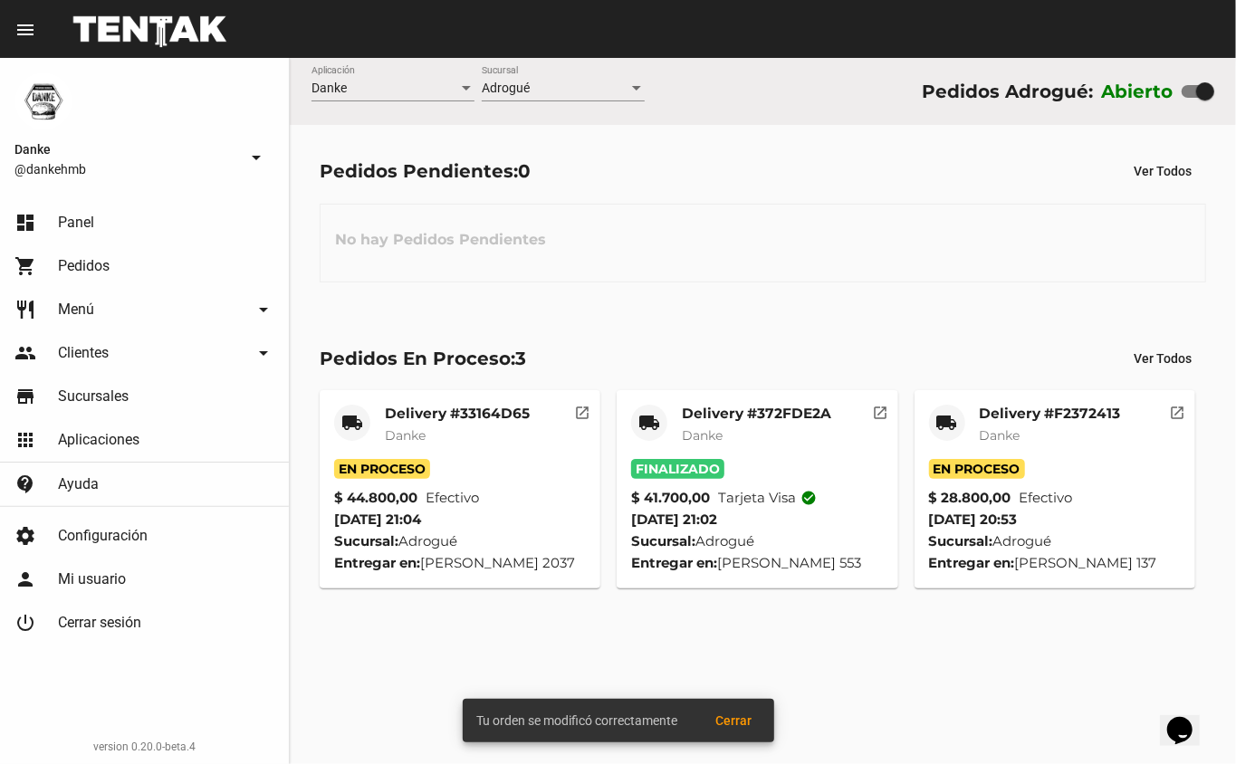
click at [436, 411] on mat-card-title "Delivery #33164D65" at bounding box center [457, 414] width 145 height 18
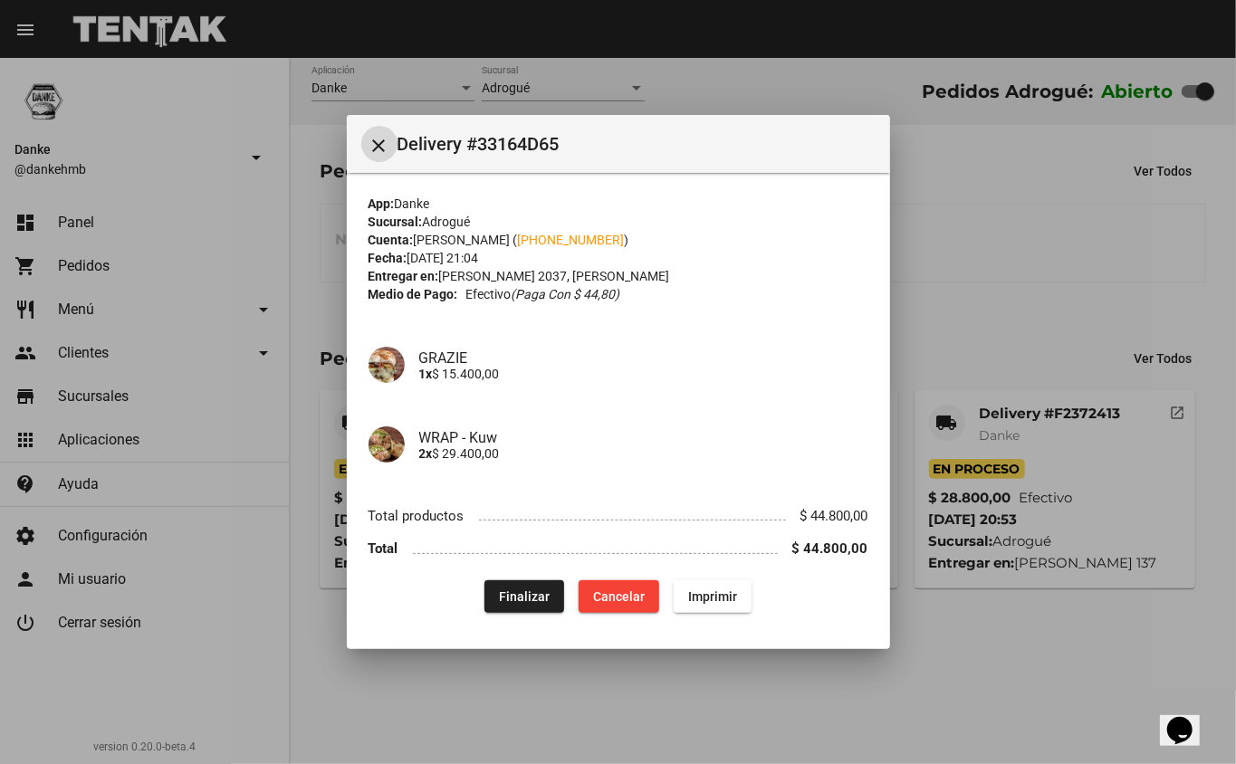
click at [548, 589] on span "Finalizar" at bounding box center [524, 596] width 51 height 14
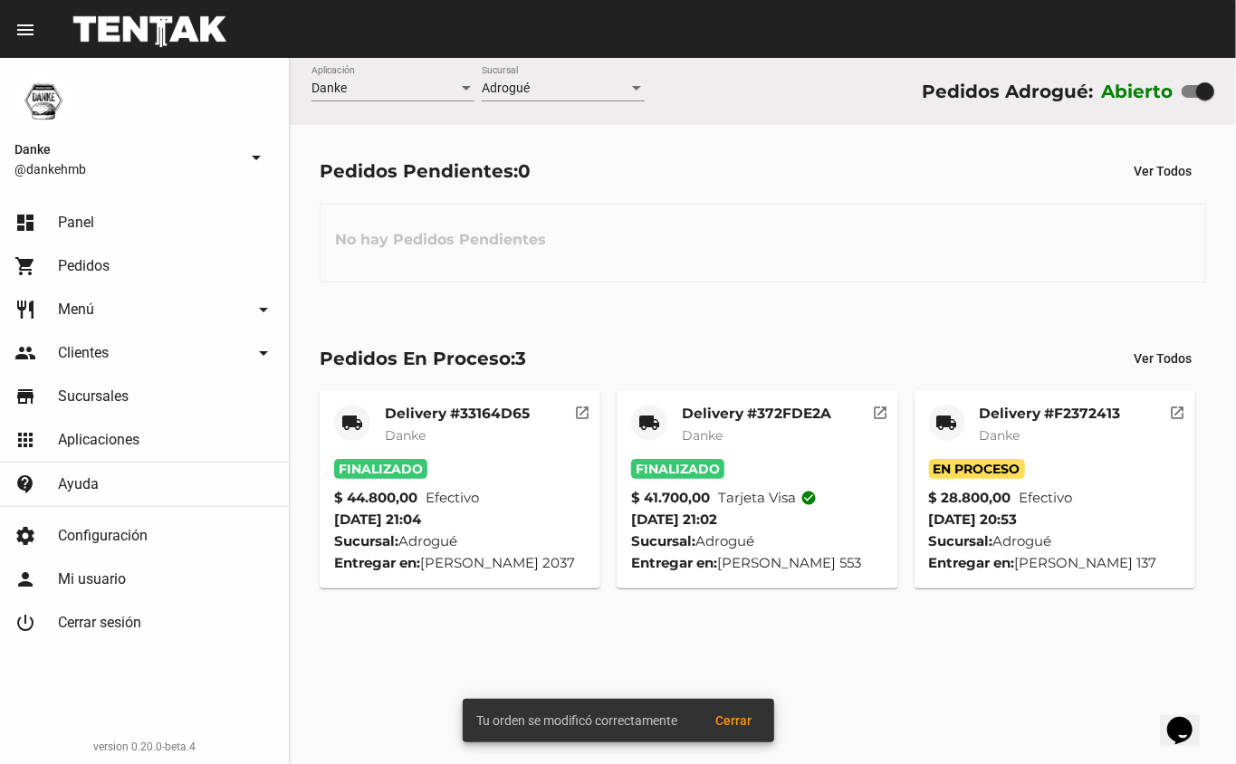
click at [1022, 405] on mat-card-title "Delivery #F2372413" at bounding box center [1049, 414] width 141 height 18
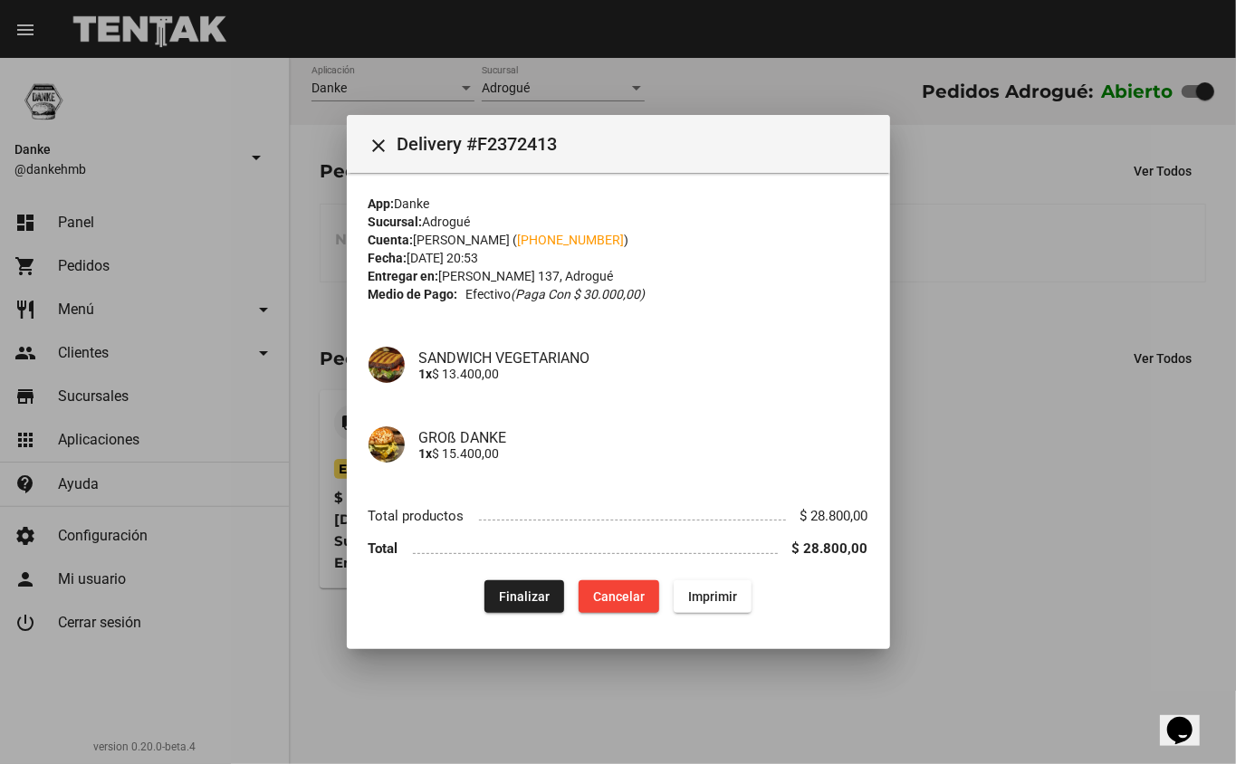
click at [534, 595] on span "Finalizar" at bounding box center [524, 596] width 51 height 14
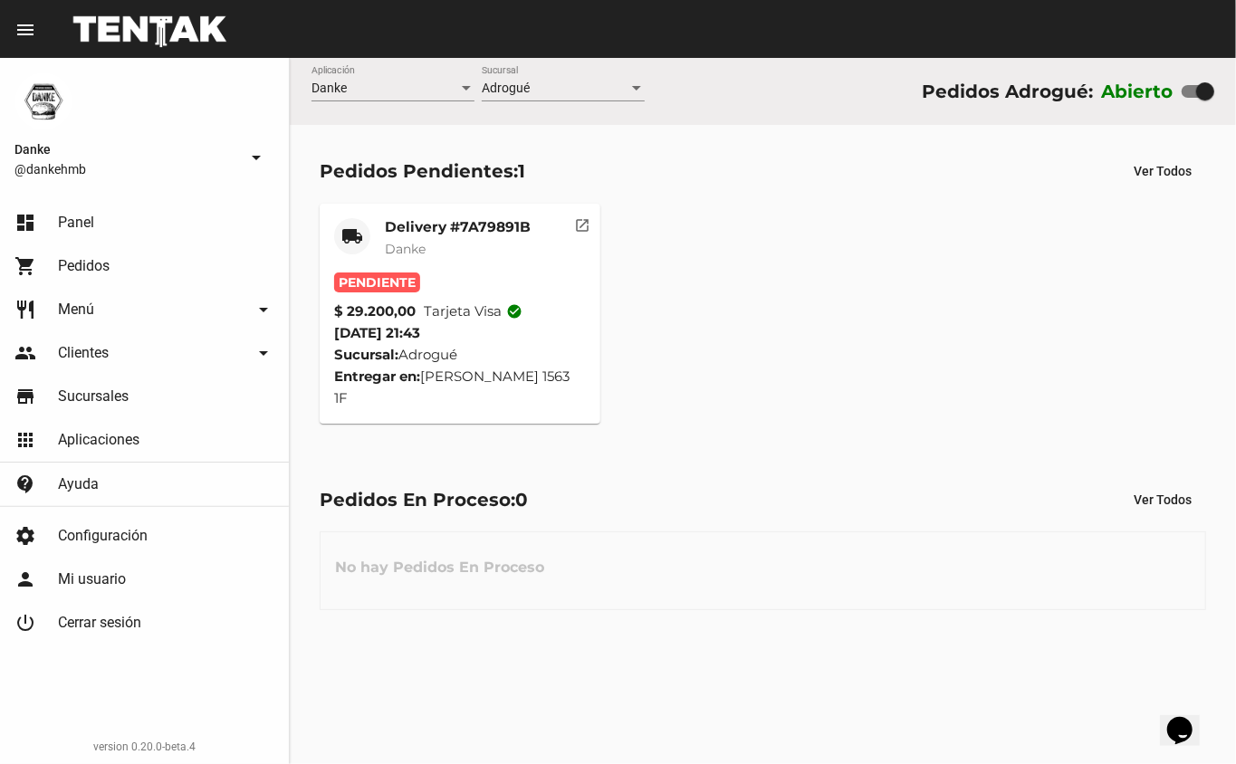
click at [447, 230] on mat-card-title "Delivery #7A79891B" at bounding box center [458, 227] width 146 height 18
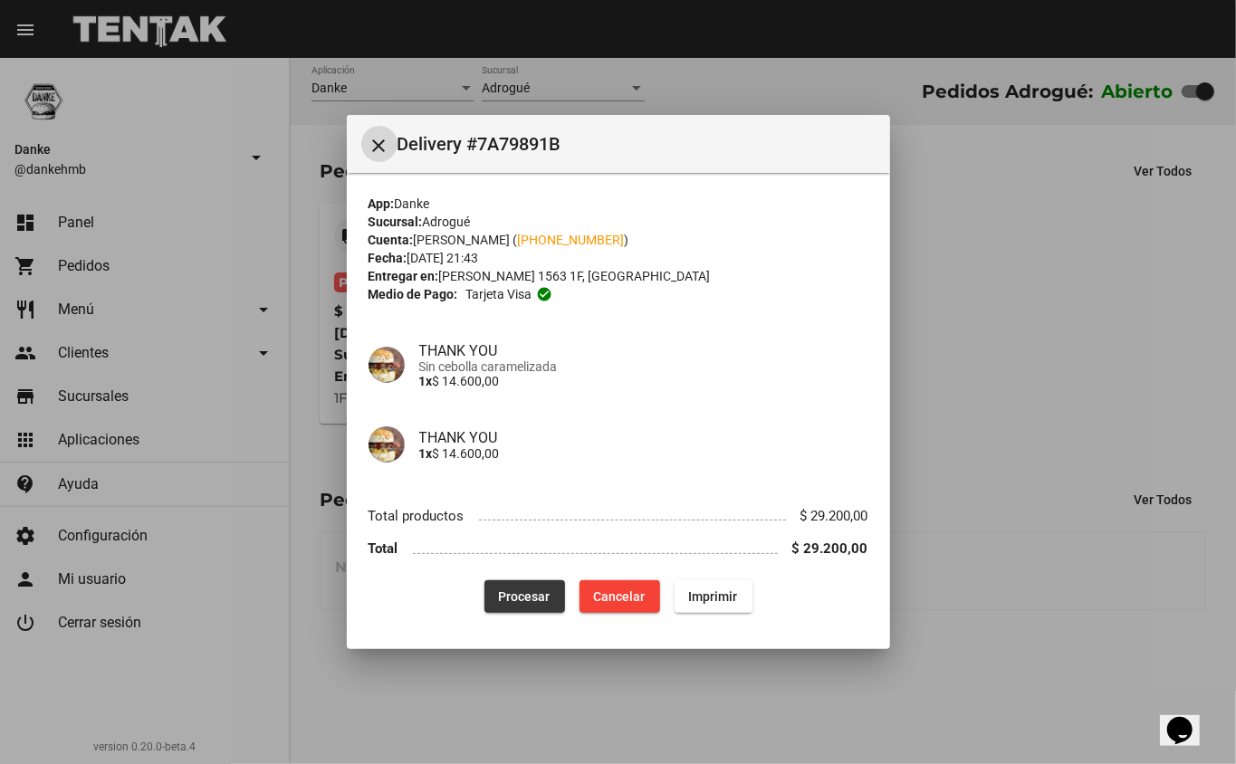
click at [519, 596] on span "Procesar" at bounding box center [525, 596] width 52 height 14
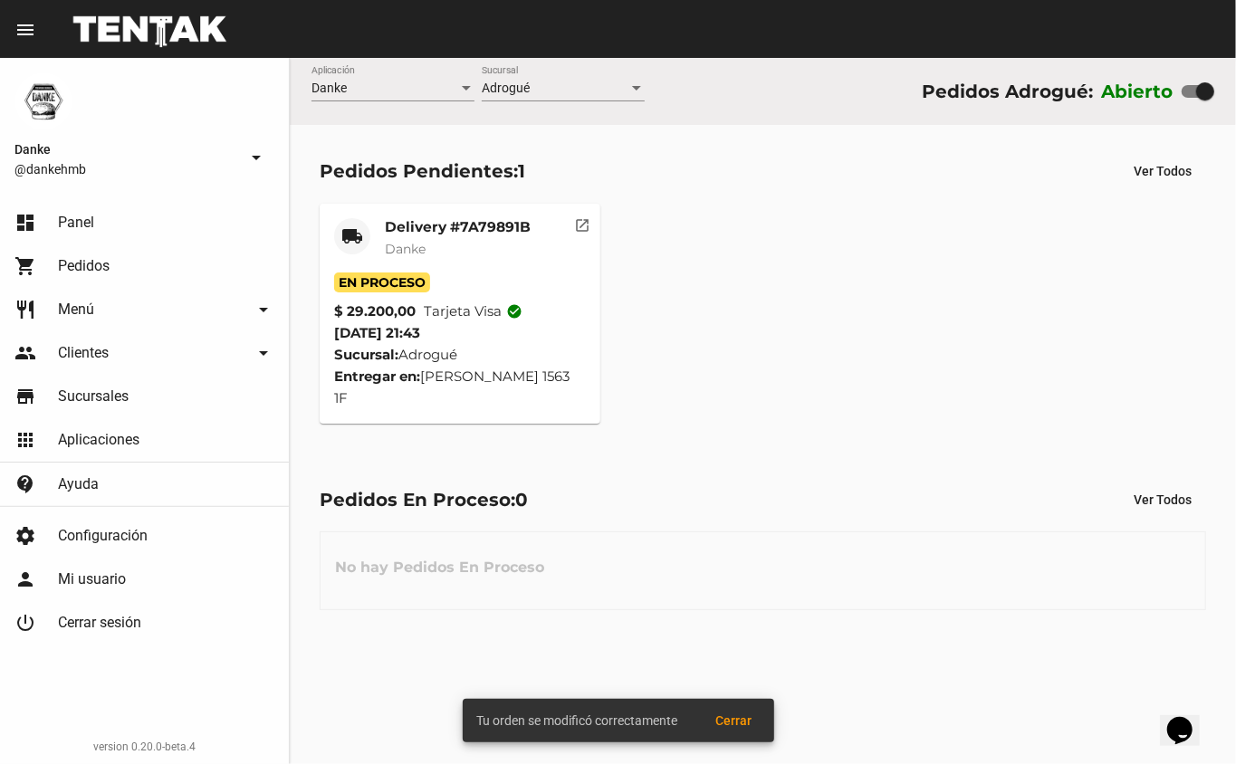
click at [432, 241] on mat-card-subtitle "Danke" at bounding box center [458, 249] width 146 height 18
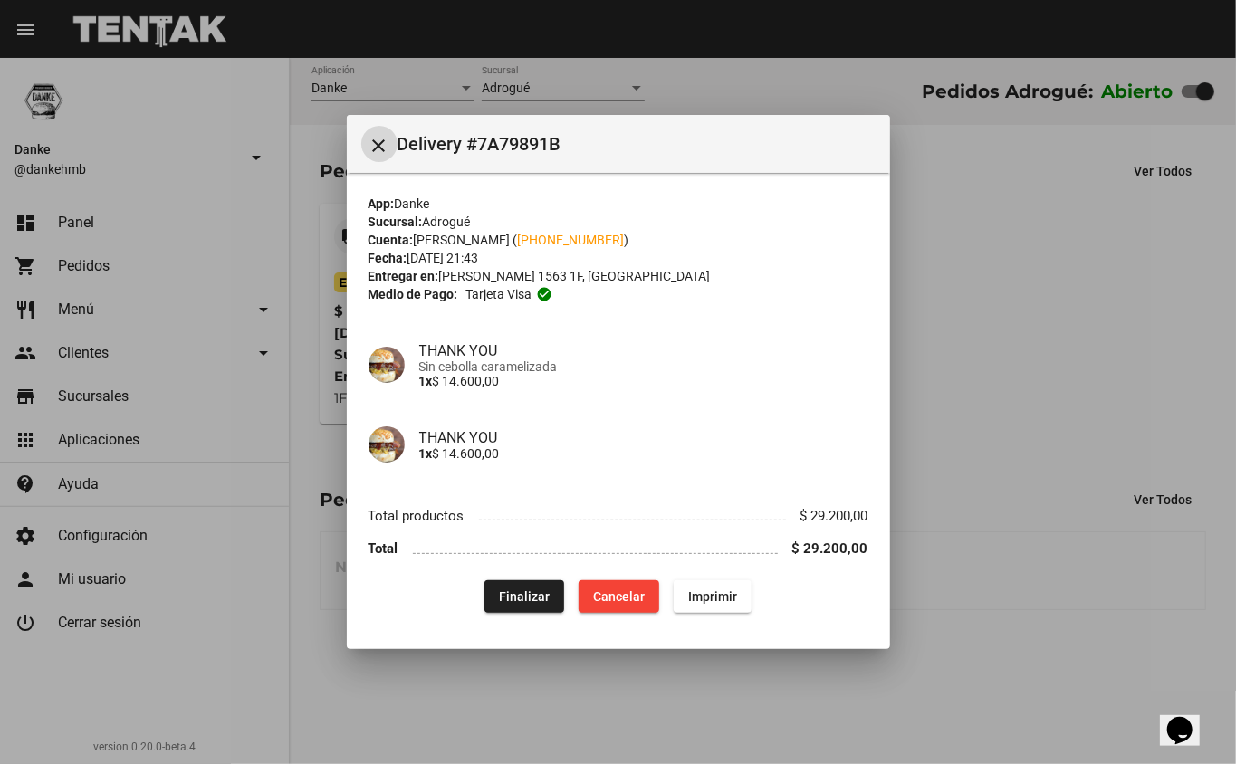
click at [1032, 384] on div at bounding box center [618, 382] width 1236 height 764
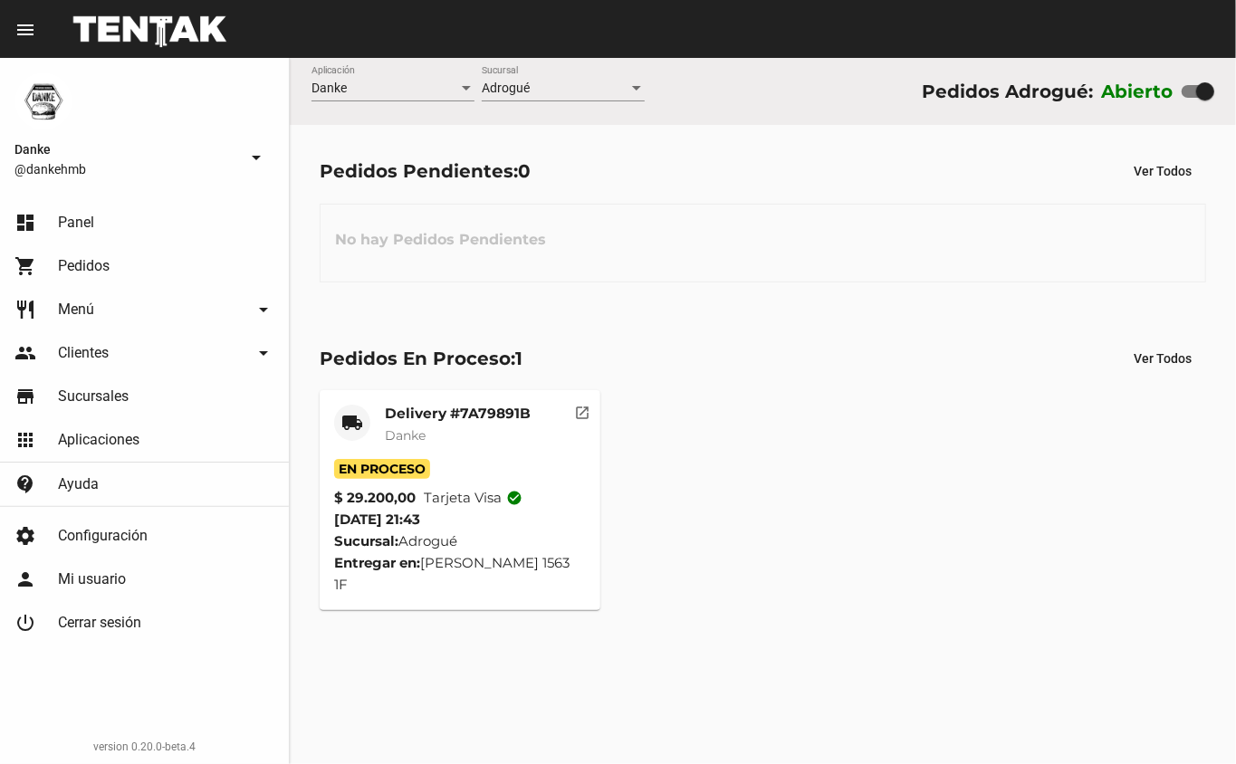
click at [469, 410] on mat-card-title "Delivery #7A79891B" at bounding box center [458, 414] width 146 height 18
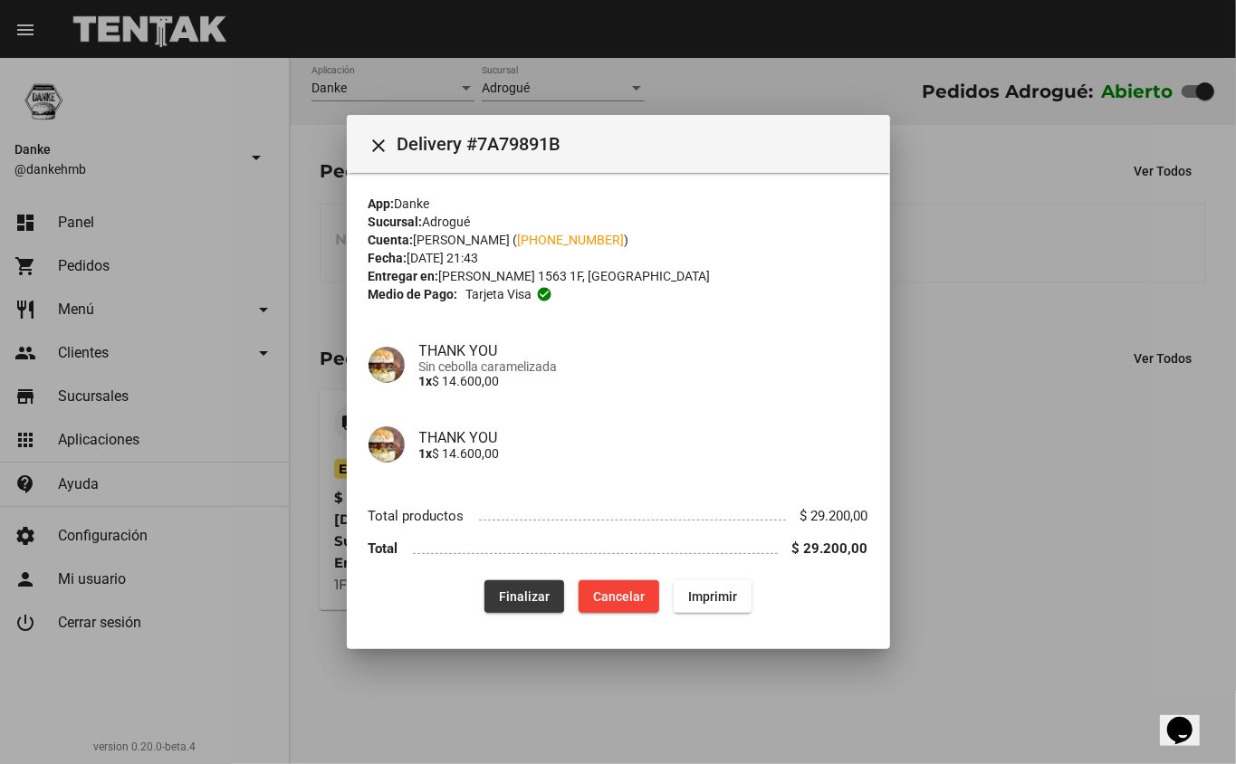
click at [521, 594] on span "Finalizar" at bounding box center [524, 596] width 51 height 14
